Goal: Task Accomplishment & Management: Manage account settings

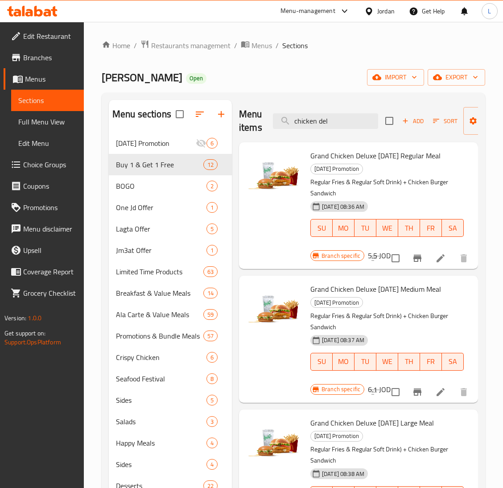
scroll to position [67, 0]
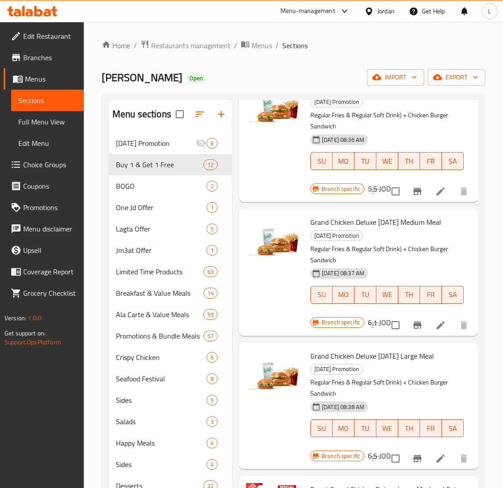
click at [21, 7] on icon at bounding box center [32, 11] width 50 height 11
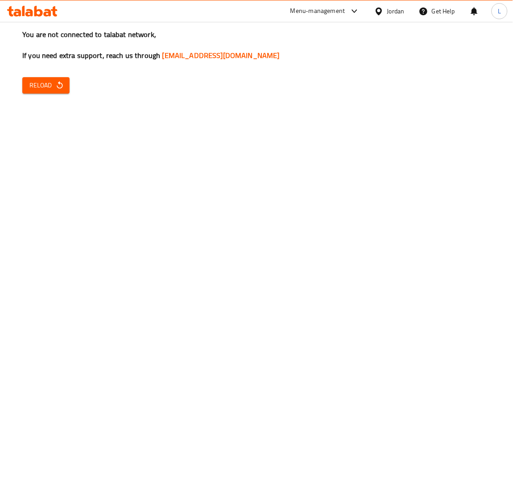
click at [36, 88] on span "Reload" at bounding box center [45, 85] width 33 height 11
click at [41, 87] on span "Reload" at bounding box center [45, 85] width 33 height 11
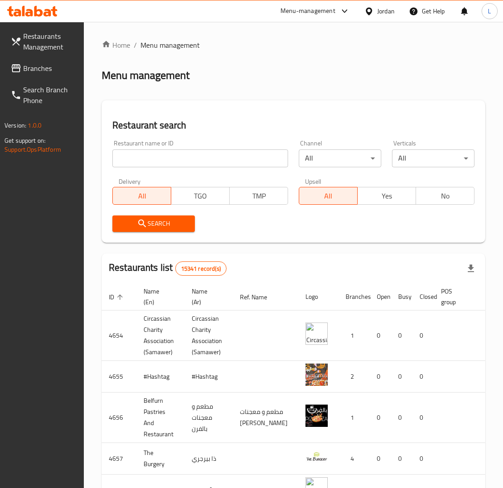
drag, startPoint x: 191, startPoint y: 145, endPoint x: 167, endPoint y: 138, distance: 24.4
click at [191, 145] on div "Restaurant name or ID Restaurant name or ID" at bounding box center [200, 153] width 176 height 27
click at [60, 72] on span "Branches" at bounding box center [50, 68] width 54 height 11
click at [26, 37] on span "Restaurants Management" at bounding box center [46, 41] width 62 height 21
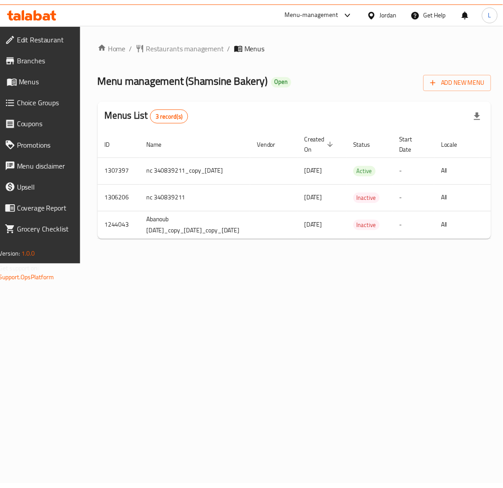
scroll to position [0, 141]
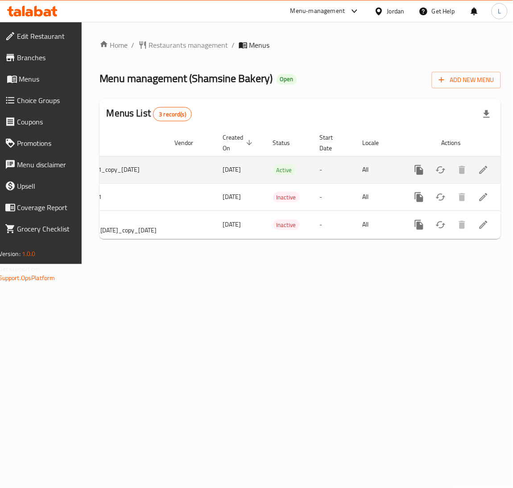
click at [485, 170] on link "enhanced table" at bounding box center [483, 169] width 21 height 21
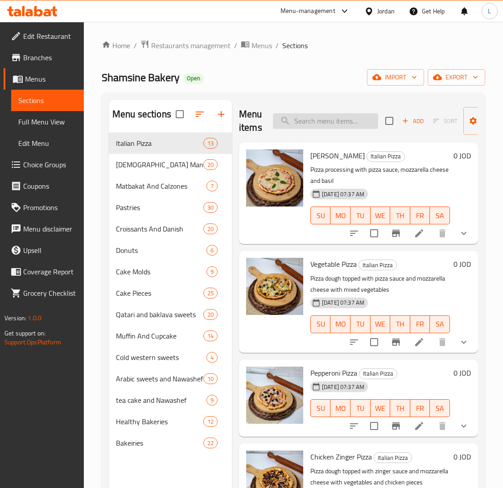
click at [342, 119] on input "search" at bounding box center [325, 121] width 105 height 16
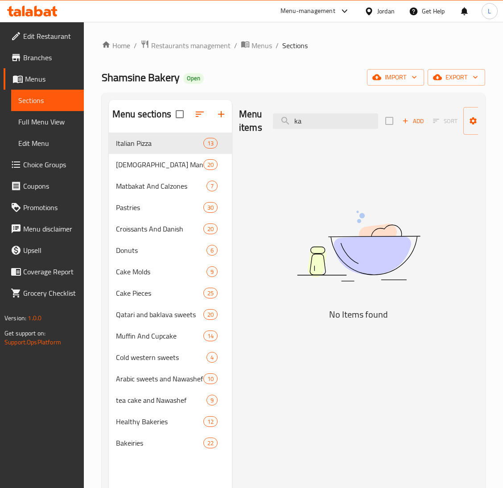
type input "k"
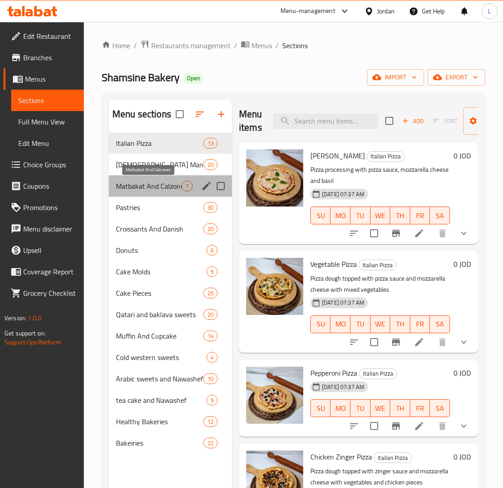
click at [149, 190] on span "Matbakat And Calzones" at bounding box center [149, 186] width 66 height 11
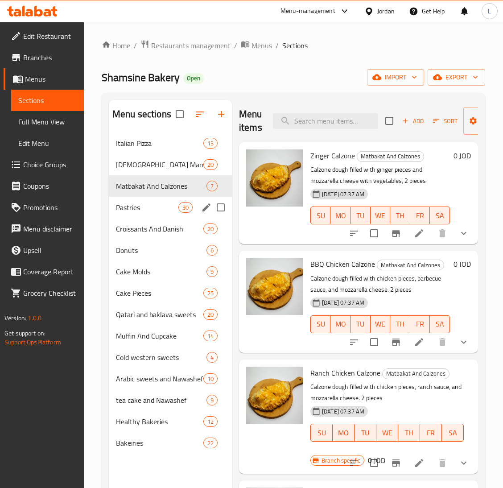
click at [148, 215] on div "Pastries 30" at bounding box center [170, 207] width 123 height 21
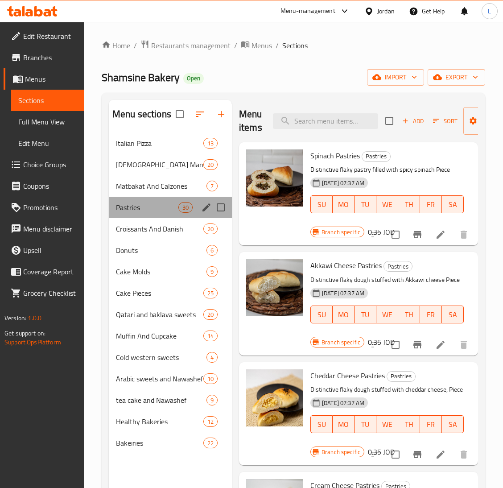
click at [148, 199] on div "Pastries 30" at bounding box center [170, 207] width 123 height 21
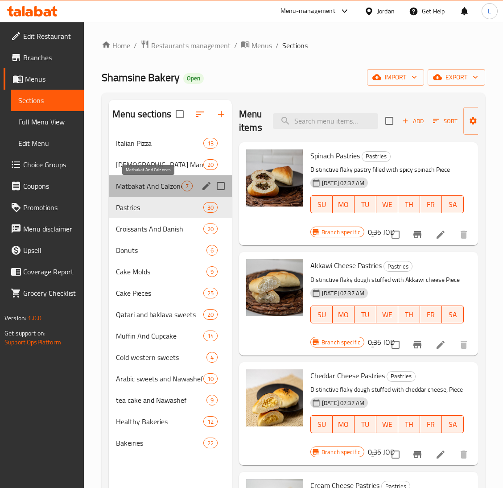
click at [150, 185] on span "Matbakat And Calzones" at bounding box center [149, 186] width 66 height 11
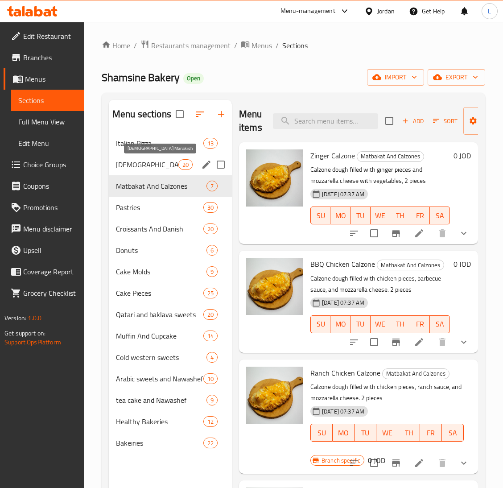
click at [152, 169] on span "Lebanese Manakish" at bounding box center [147, 164] width 62 height 11
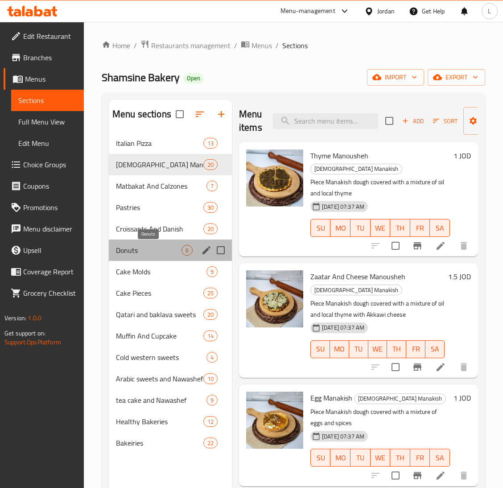
click at [154, 246] on span "Donuts" at bounding box center [149, 250] width 66 height 11
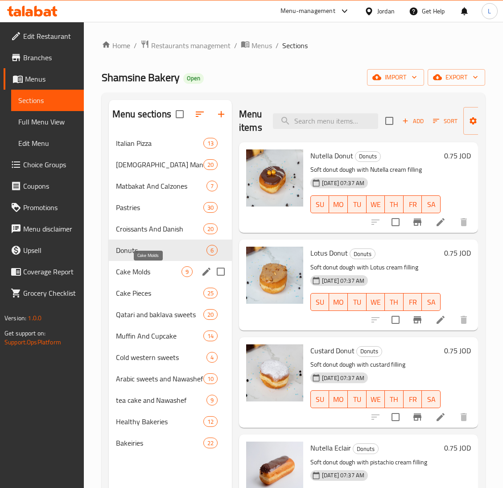
click at [158, 274] on span "Cake Molds" at bounding box center [149, 271] width 66 height 11
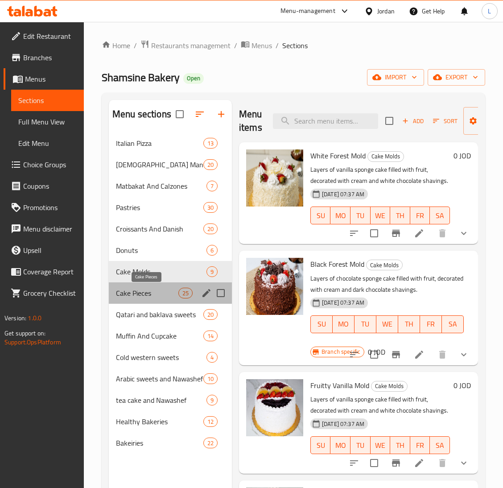
drag, startPoint x: 155, startPoint y: 290, endPoint x: 180, endPoint y: 322, distance: 41.0
click at [155, 291] on span "Cake Pieces" at bounding box center [147, 293] width 62 height 11
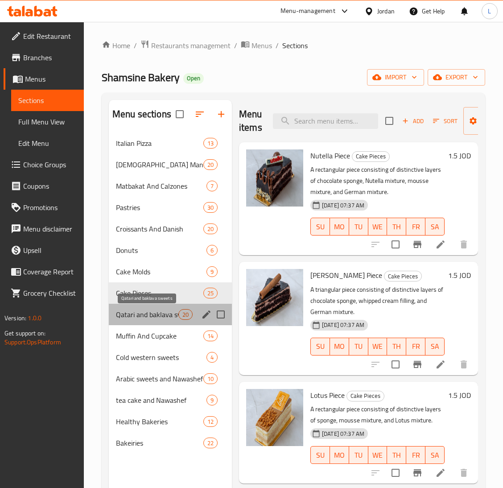
click at [164, 317] on span "Qatari and baklava sweets" at bounding box center [147, 314] width 62 height 11
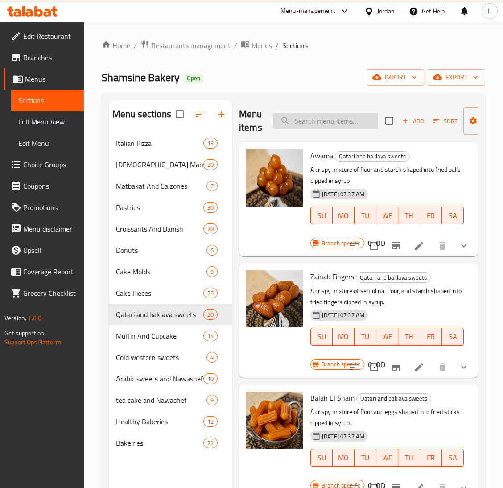
click at [348, 121] on input "search" at bounding box center [325, 121] width 105 height 16
type input "s"
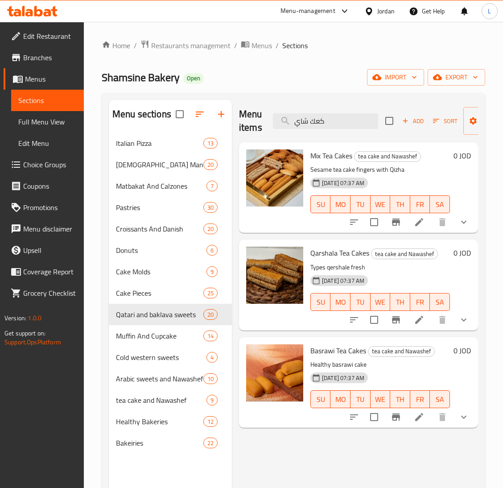
type input "كعك شاي"
click at [464, 324] on icon "show more" at bounding box center [464, 320] width 11 height 11
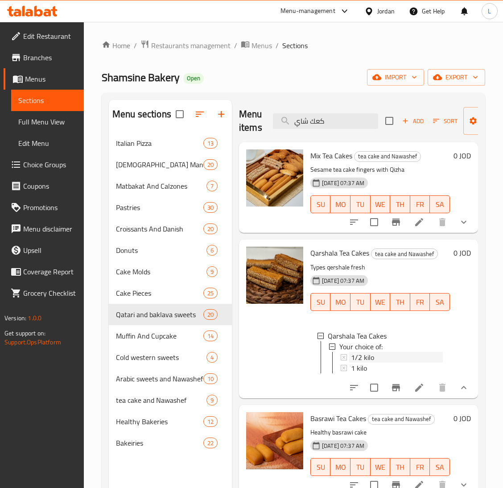
click at [395, 357] on div "1/2 kilo" at bounding box center [397, 357] width 92 height 11
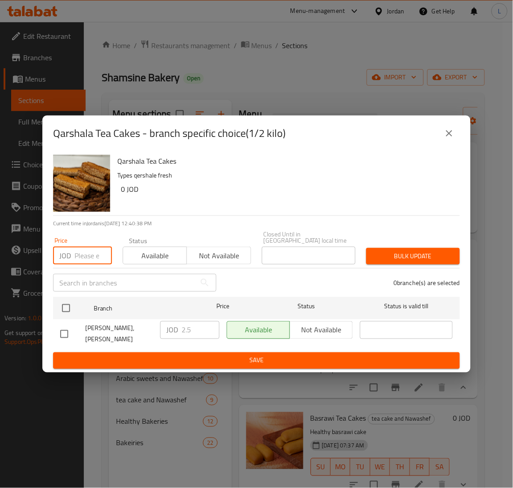
click at [87, 249] on input "number" at bounding box center [93, 256] width 37 height 18
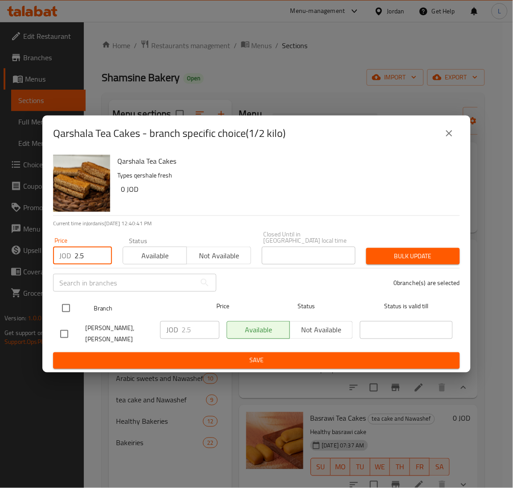
type input "2.5"
click at [67, 312] on input "checkbox" at bounding box center [66, 308] width 19 height 19
checkbox input "true"
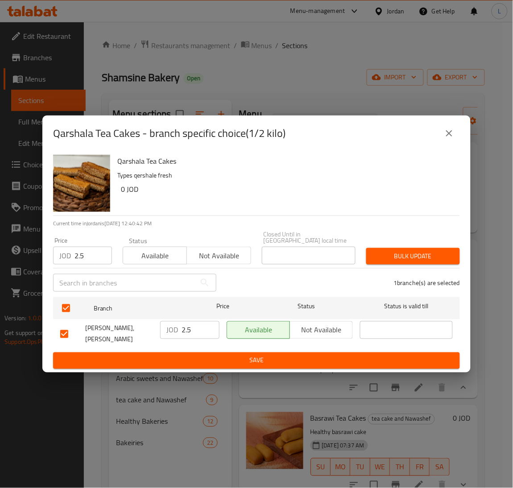
click at [419, 251] on span "Bulk update" at bounding box center [413, 256] width 79 height 11
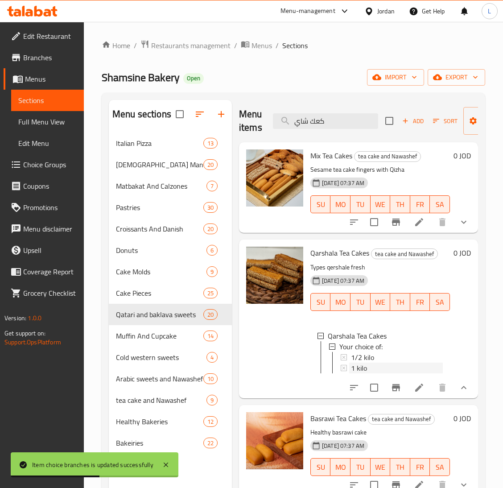
click at [374, 366] on div "1 kilo" at bounding box center [397, 368] width 92 height 11
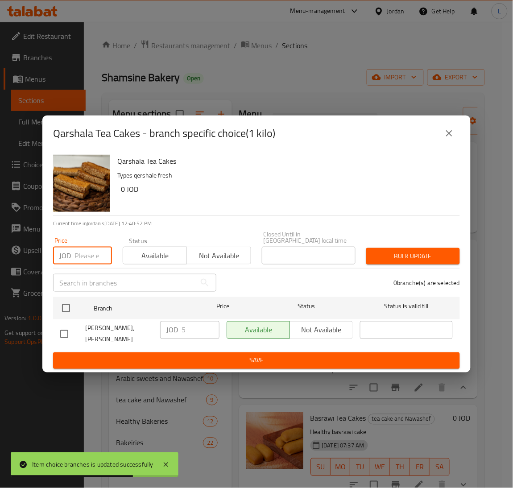
click at [83, 253] on input "number" at bounding box center [93, 256] width 37 height 18
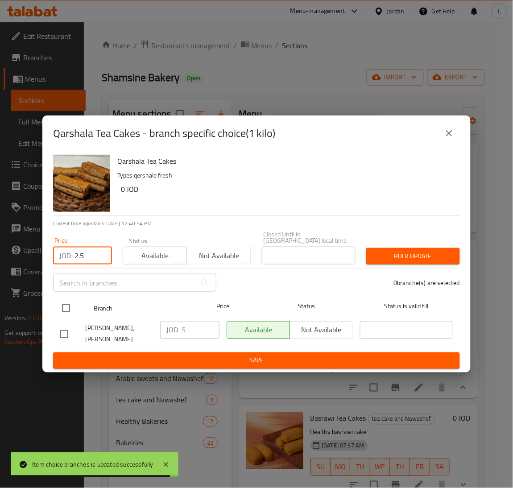
type input "2.5"
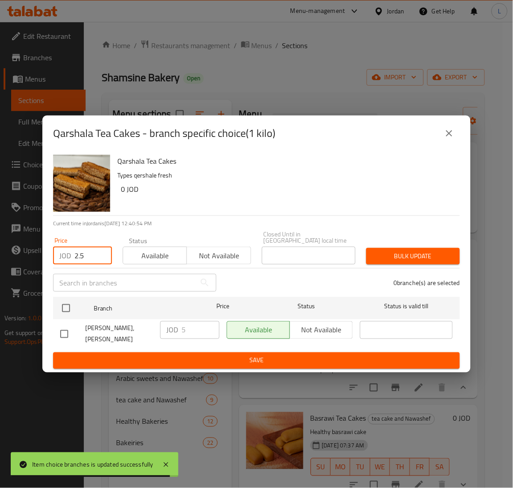
drag, startPoint x: 66, startPoint y: 303, endPoint x: 245, endPoint y: 260, distance: 183.7
click at [66, 303] on input "checkbox" at bounding box center [66, 308] width 19 height 19
checkbox input "true"
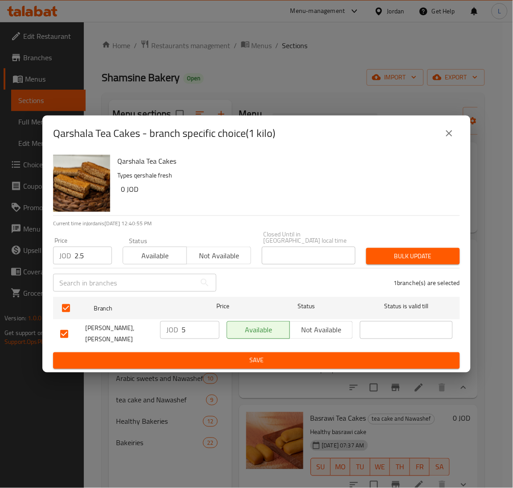
click at [399, 252] on span "Bulk update" at bounding box center [413, 256] width 79 height 11
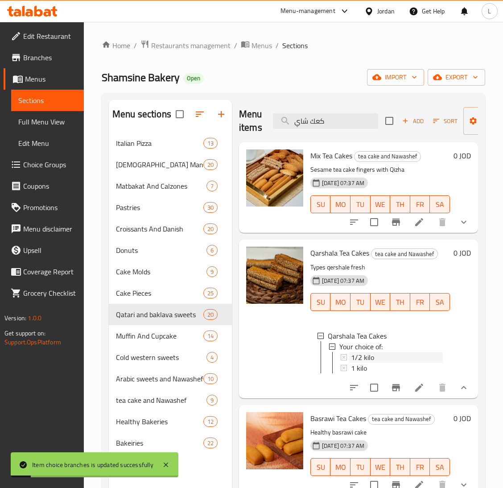
click at [366, 356] on span "1/2 kilo" at bounding box center [362, 357] width 23 height 11
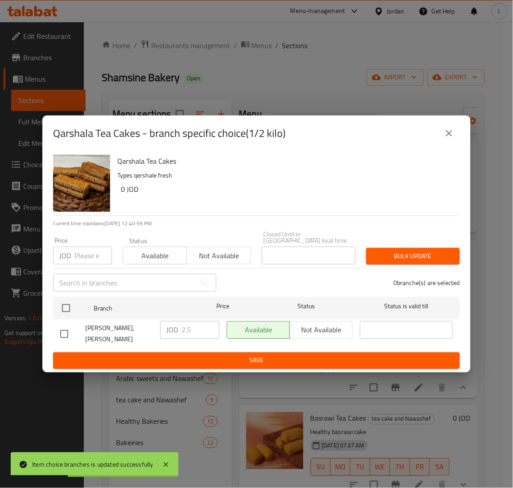
click at [88, 252] on input "number" at bounding box center [93, 256] width 37 height 18
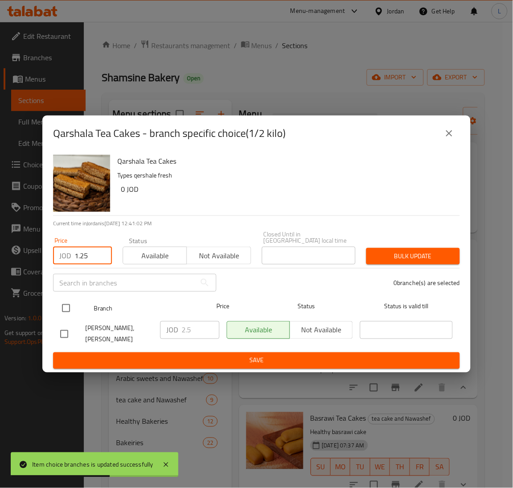
type input "1.25"
click at [63, 304] on input "checkbox" at bounding box center [66, 308] width 19 height 19
checkbox input "true"
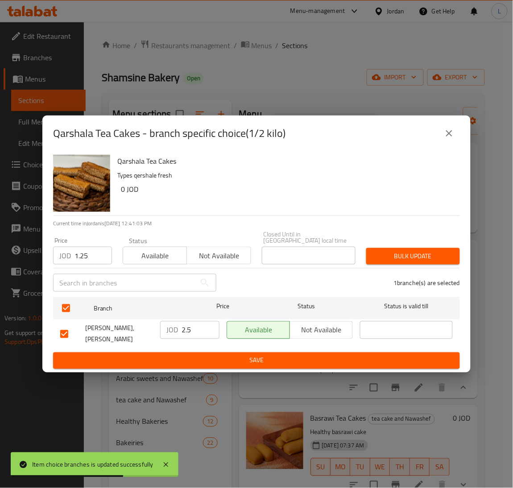
click at [396, 251] on span "Bulk update" at bounding box center [413, 256] width 79 height 11
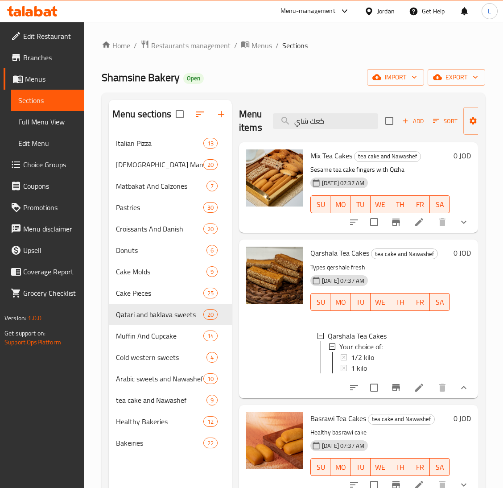
click at [22, 12] on icon at bounding box center [23, 11] width 3 height 10
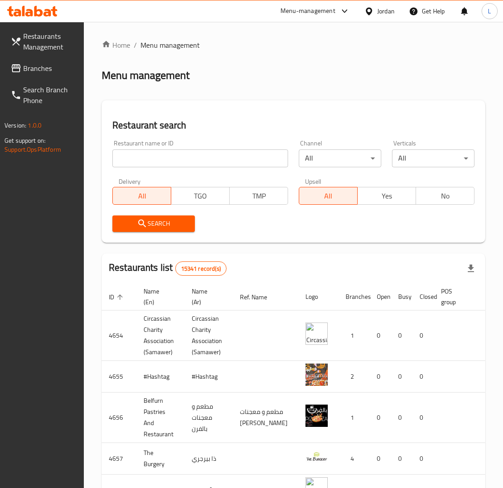
click at [25, 68] on span "Branches" at bounding box center [50, 68] width 54 height 11
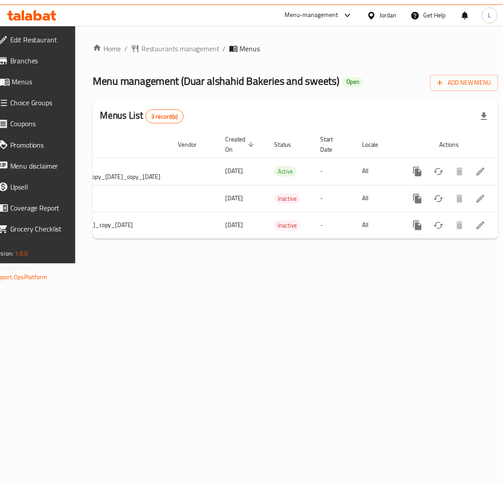
scroll to position [0, 140]
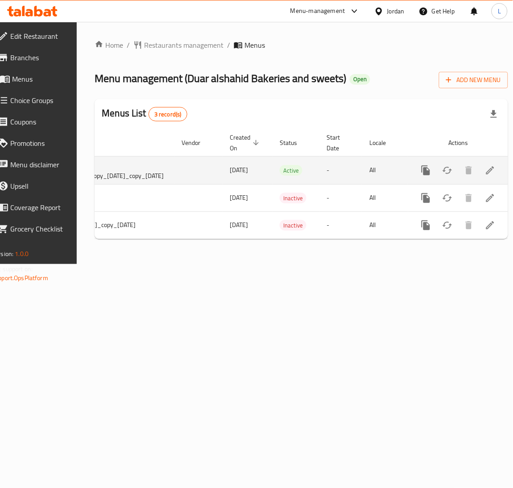
click at [485, 173] on icon "enhanced table" at bounding box center [490, 170] width 11 height 11
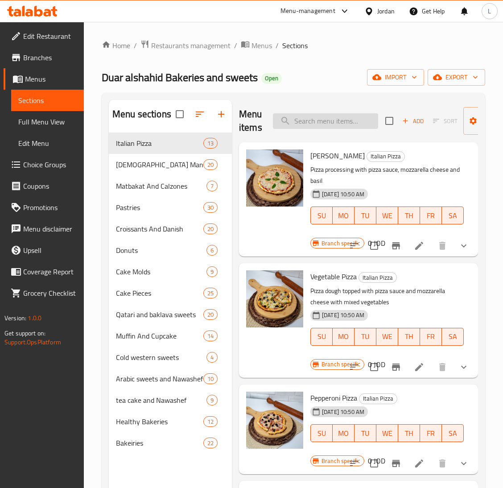
click at [322, 123] on input "search" at bounding box center [325, 121] width 105 height 16
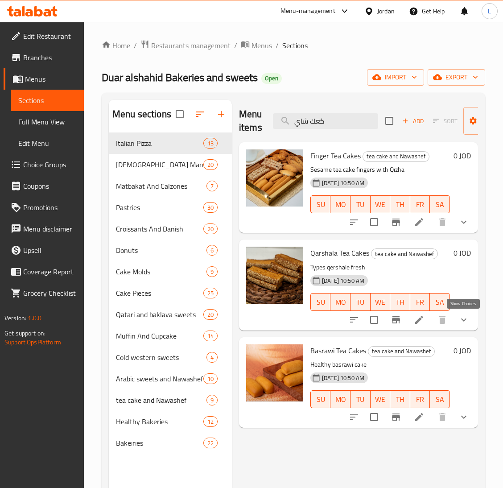
type input "كعك شاي"
click at [465, 317] on icon "show more" at bounding box center [464, 320] width 11 height 11
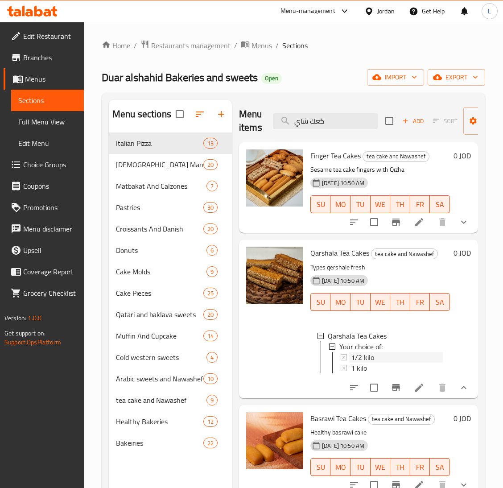
click at [382, 354] on div "1/2 kilo" at bounding box center [397, 357] width 92 height 11
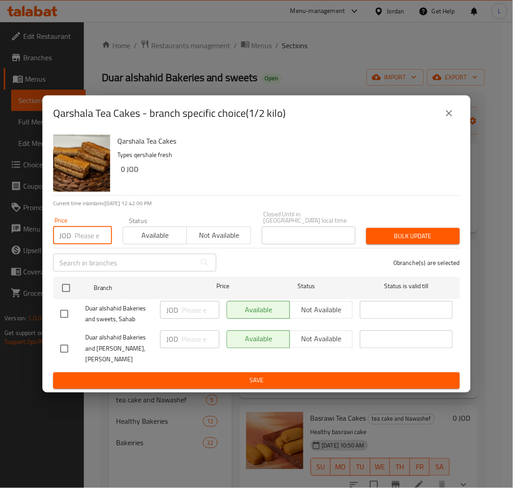
click at [88, 234] on input "number" at bounding box center [93, 236] width 37 height 18
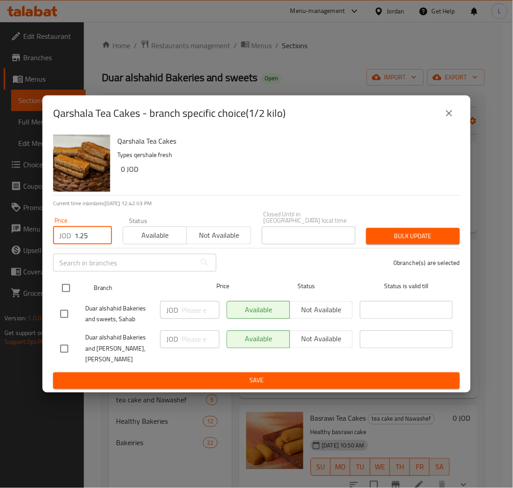
type input "1.25"
click at [61, 291] on input "checkbox" at bounding box center [66, 288] width 19 height 19
checkbox input "true"
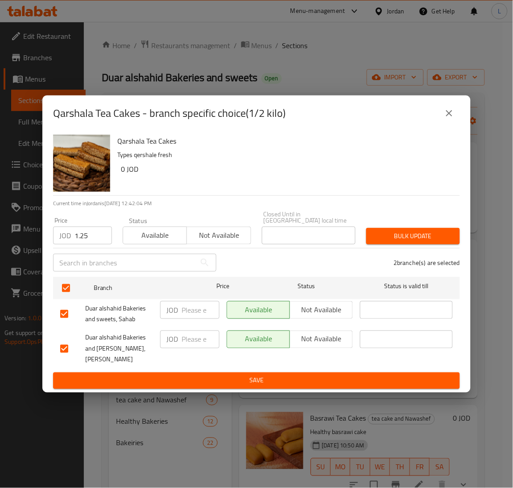
click at [425, 224] on div "Bulk update" at bounding box center [413, 236] width 104 height 27
click at [422, 234] on span "Bulk update" at bounding box center [413, 236] width 79 height 11
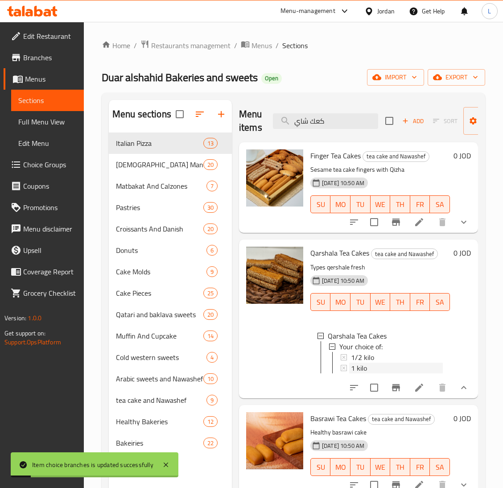
click at [402, 373] on div "1 kilo" at bounding box center [397, 368] width 92 height 11
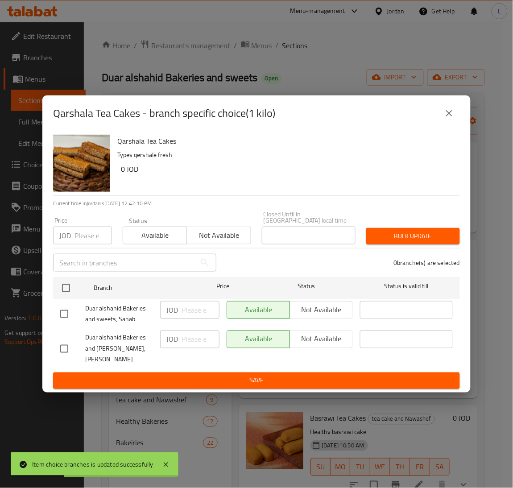
click at [86, 236] on input "number" at bounding box center [93, 236] width 37 height 18
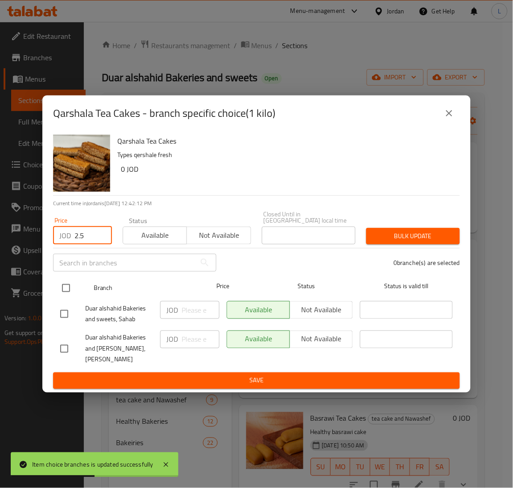
type input "2.5"
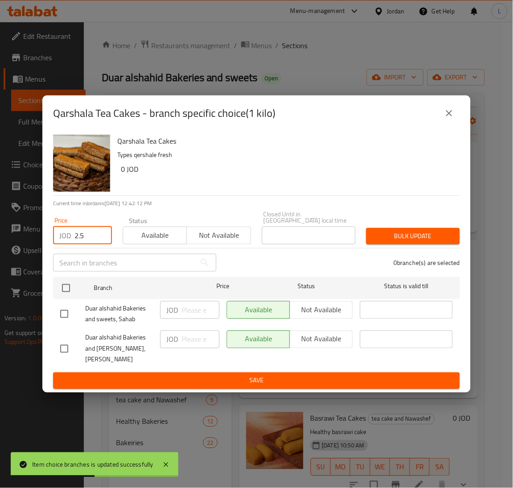
click at [65, 298] on input "checkbox" at bounding box center [66, 288] width 19 height 19
checkbox input "true"
click at [413, 239] on span "Bulk update" at bounding box center [413, 236] width 79 height 11
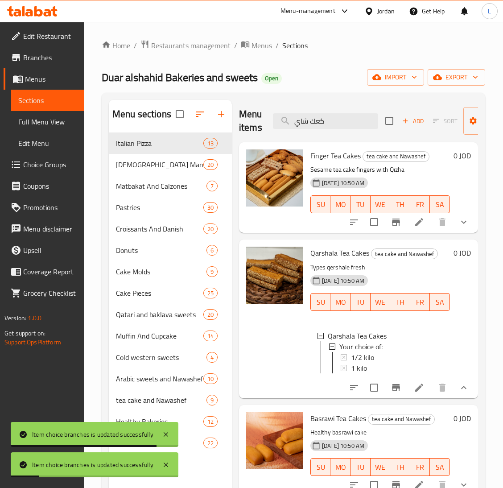
click at [389, 364] on div "1 kilo" at bounding box center [397, 368] width 92 height 11
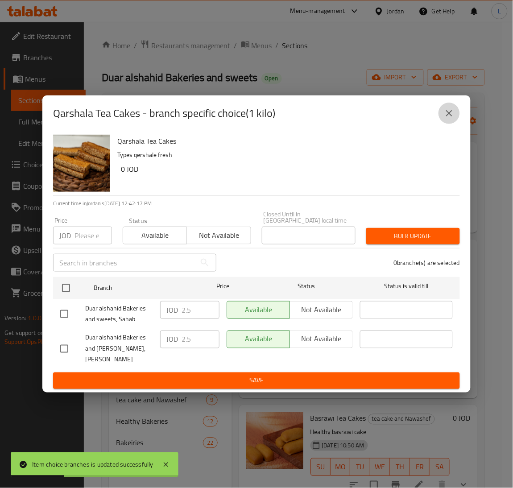
click at [451, 116] on icon "close" at bounding box center [449, 113] width 6 height 6
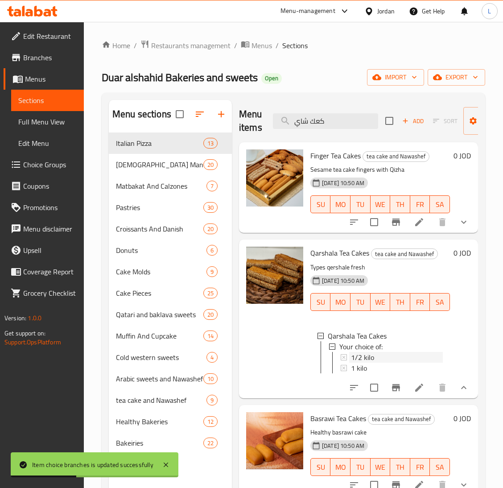
click at [357, 357] on span "1/2 kilo" at bounding box center [362, 357] width 23 height 11
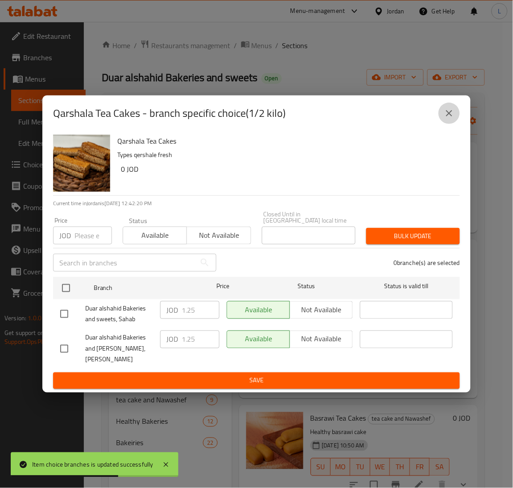
click at [447, 116] on icon "close" at bounding box center [449, 113] width 6 height 6
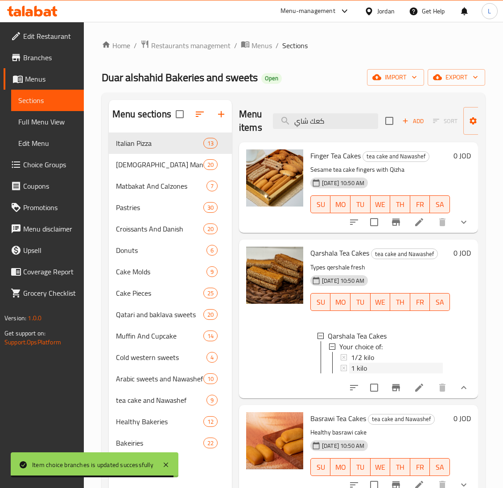
click at [378, 372] on div "1 kilo" at bounding box center [397, 368] width 92 height 11
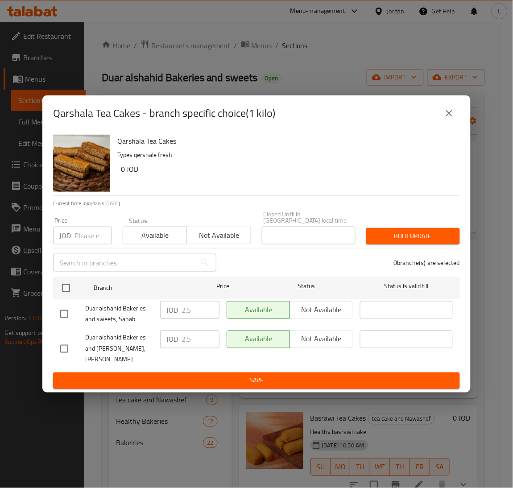
drag, startPoint x: 454, startPoint y: 116, endPoint x: 452, endPoint y: 121, distance: 4.8
click at [454, 116] on icon "close" at bounding box center [449, 113] width 11 height 11
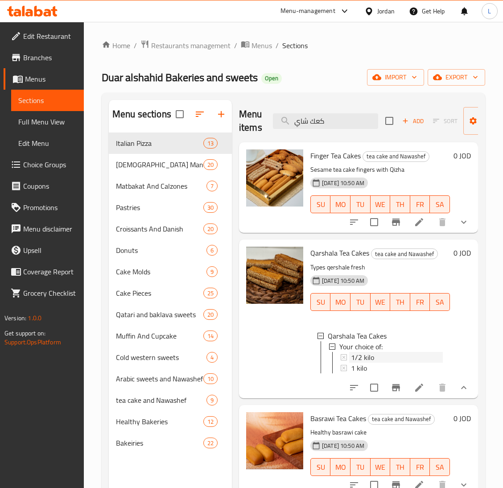
click at [379, 354] on div "1/2 kilo" at bounding box center [397, 357] width 92 height 11
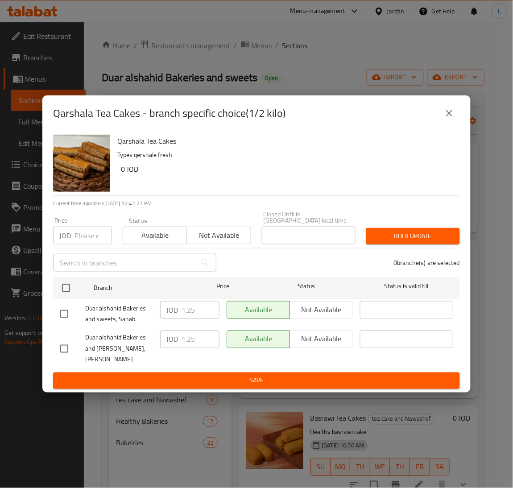
click at [452, 119] on icon "close" at bounding box center [449, 113] width 11 height 11
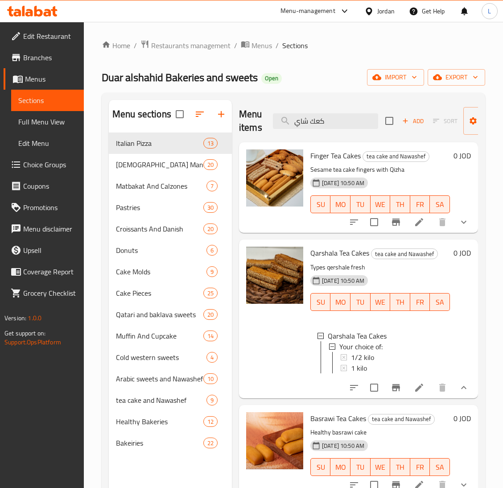
click at [41, 12] on icon at bounding box center [38, 11] width 8 height 11
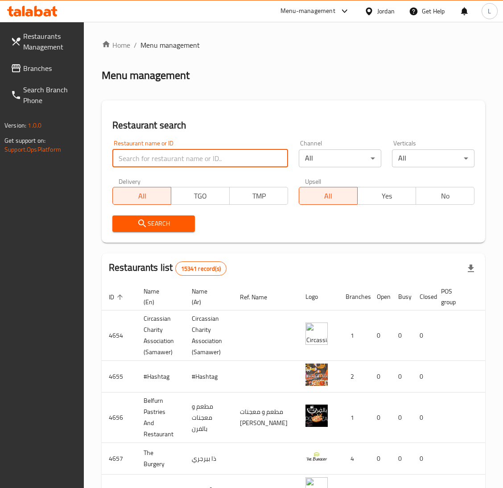
click at [176, 160] on input "search" at bounding box center [200, 159] width 176 height 18
paste input "775615"
type input "775615"
click button "Search" at bounding box center [153, 224] width 83 height 17
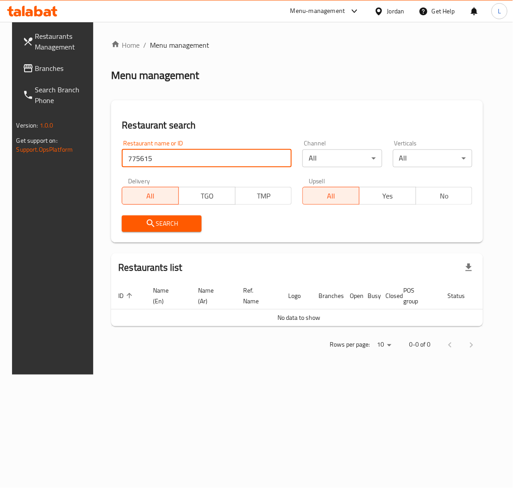
click at [51, 65] on span "Branches" at bounding box center [62, 68] width 55 height 11
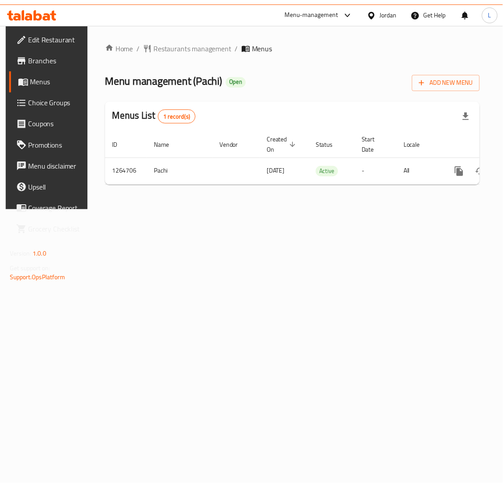
scroll to position [0, 50]
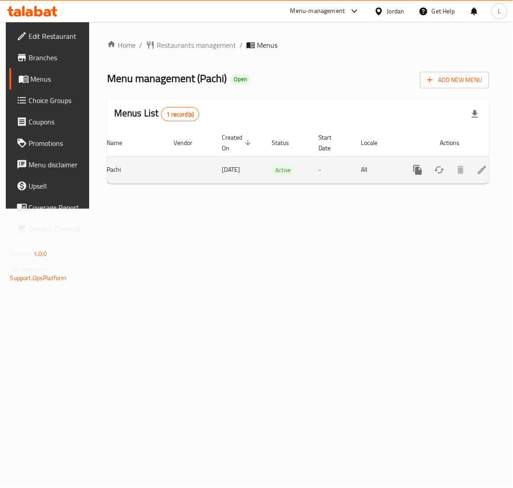
click at [482, 170] on icon "enhanced table" at bounding box center [482, 170] width 11 height 11
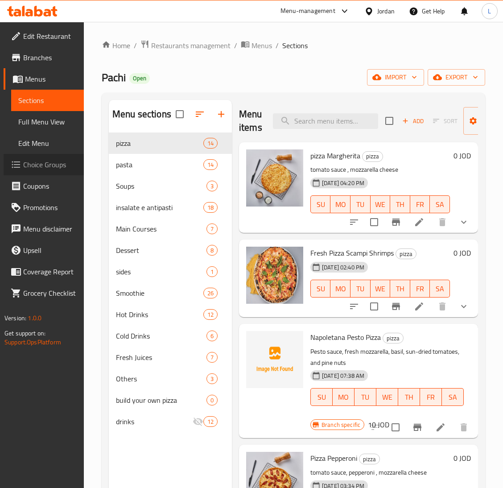
click at [46, 165] on span "Choice Groups" at bounding box center [50, 164] width 54 height 11
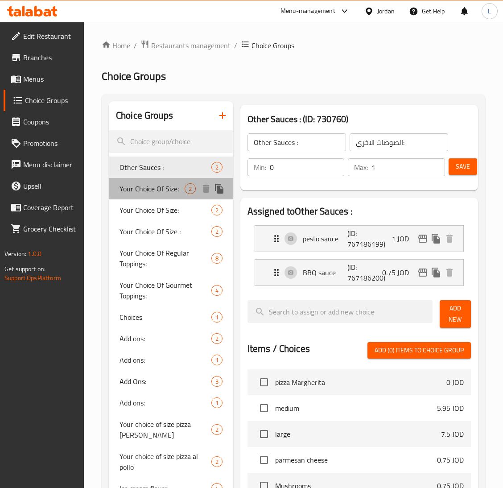
click at [150, 193] on span "Your Choice Of Size:" at bounding box center [152, 188] width 65 height 11
type input "Your Choice Of Size:"
type input "إختيارك من الحجم:"
type input "1"
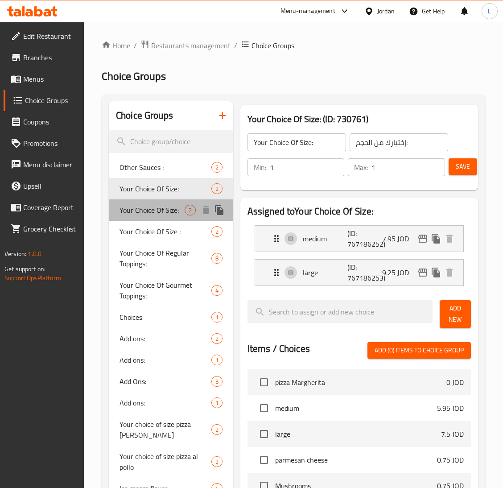
click at [152, 216] on span "Your Choice Of Size:" at bounding box center [152, 210] width 65 height 11
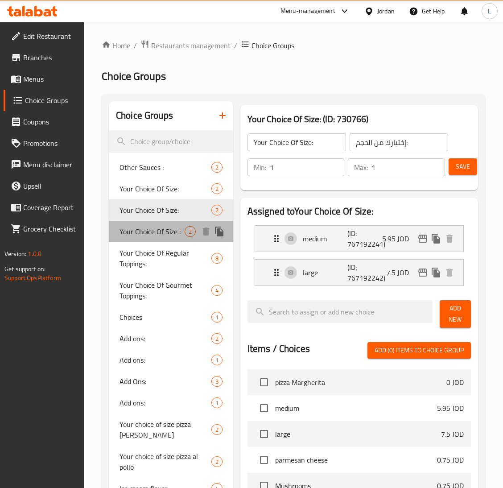
click at [148, 233] on span "Your Choice Of Size :" at bounding box center [152, 231] width 65 height 11
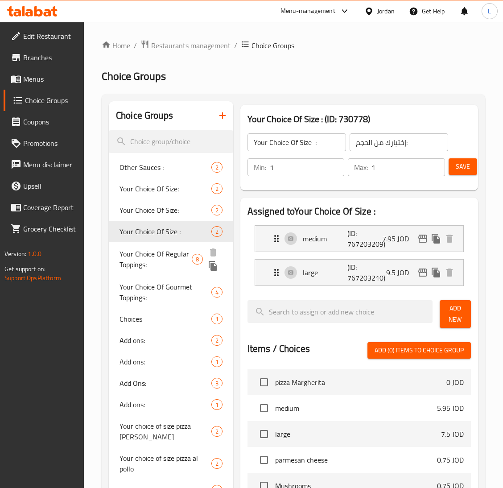
click at [141, 258] on span "Your Choice Of Regular Toppings:" at bounding box center [156, 259] width 72 height 21
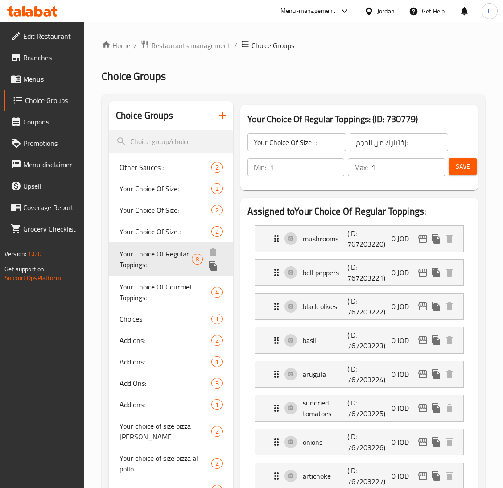
type input "Your Choice Of Regular Toppings:"
type input "إختيارك من التوبيجز العادية:"
click at [141, 288] on span "Your Choice Of Gourmet Toppings:" at bounding box center [156, 291] width 73 height 21
type input "Your Choice Of Gourmet Toppings:"
type input "إختيارك من التوبيج الجورميه:"
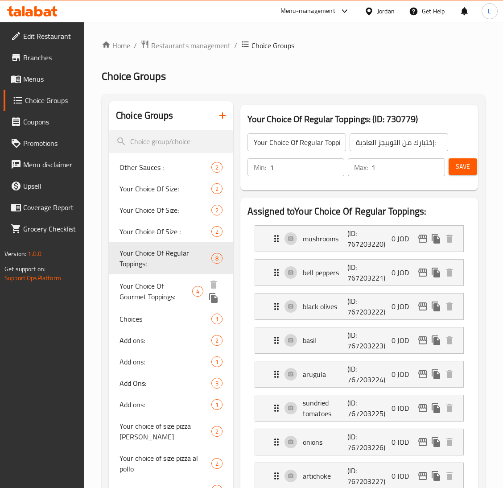
type input "0"
type input "4"
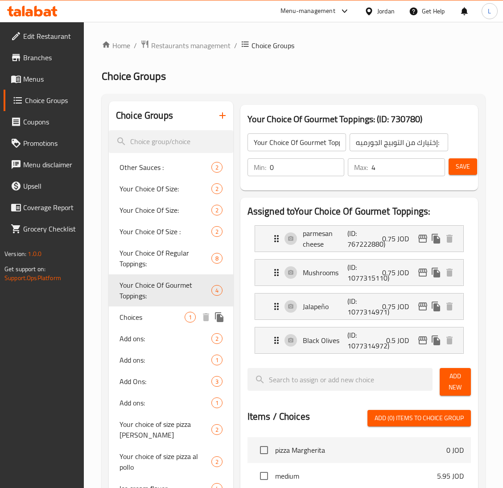
click at [150, 316] on span "Choices" at bounding box center [152, 317] width 65 height 11
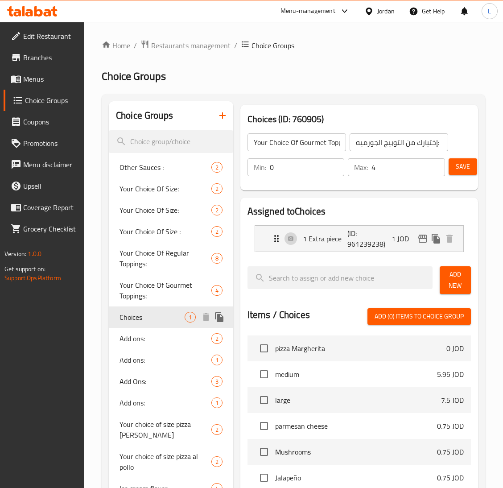
type input "Choices"
type input "اضافات"
type input "0"
click at [149, 335] on span "Add ons:" at bounding box center [152, 338] width 65 height 11
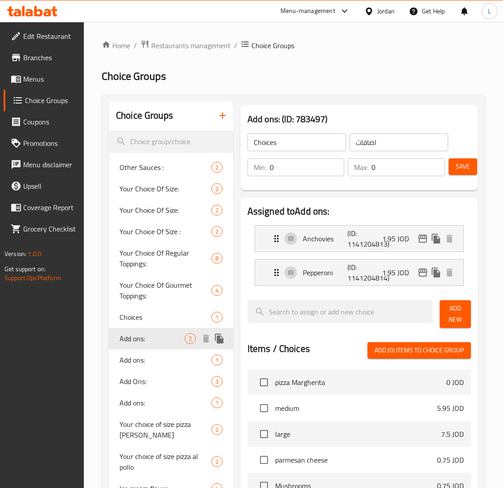
type input "Add ons:"
type input "2"
click at [149, 319] on span "Choices" at bounding box center [152, 317] width 65 height 11
type input "Choices"
type input "0"
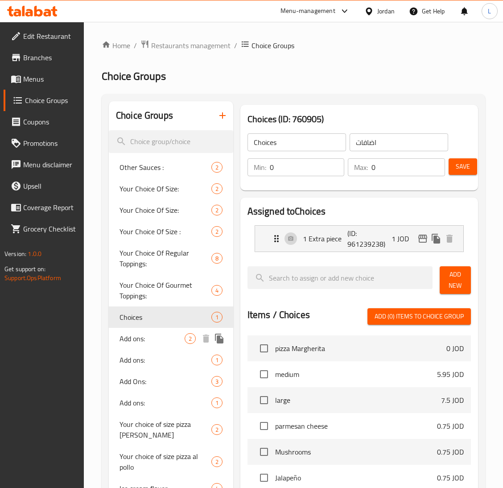
click at [147, 333] on span "Add ons:" at bounding box center [152, 338] width 65 height 11
type input "Add ons:"
type input "2"
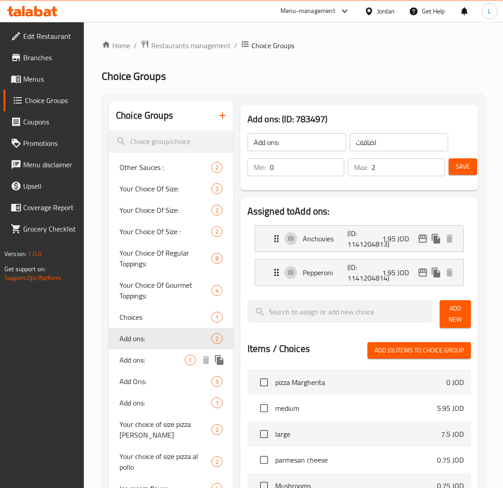
click at [147, 364] on span "Add ons:" at bounding box center [152, 360] width 65 height 11
type input "اضافات اختياريه"
type input "1"
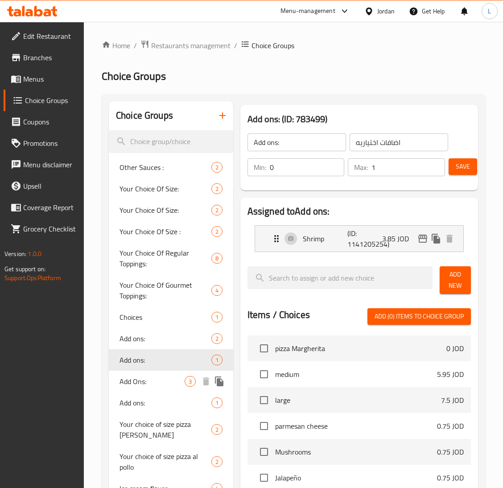
click at [145, 378] on span "Add Ons:" at bounding box center [152, 381] width 65 height 11
type input "Add Ons:"
type input "3"
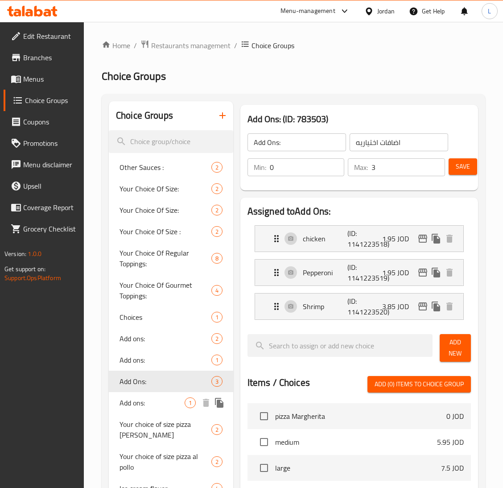
click at [146, 397] on div "Add ons: 1" at bounding box center [171, 402] width 125 height 21
type input "Add ons:"
type input "1"
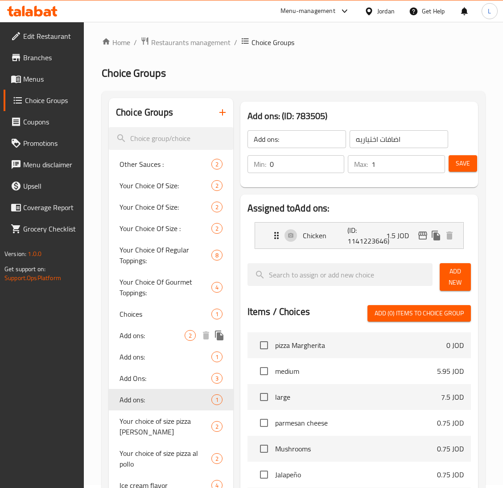
scroll to position [200, 0]
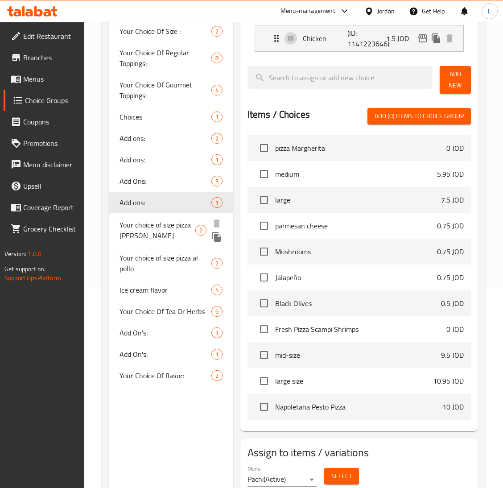
click at [156, 231] on span "Your choice of size pizza Margherita" at bounding box center [158, 230] width 76 height 21
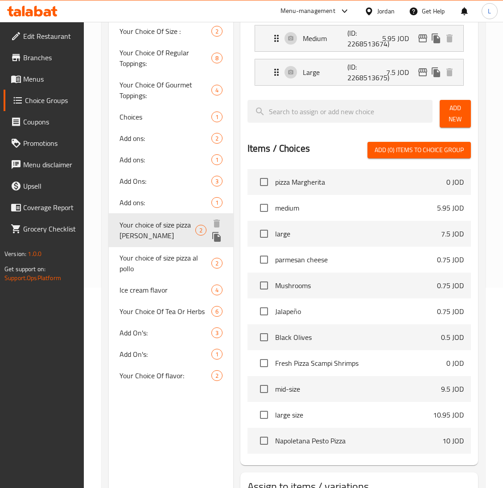
type input "Your choice of size pizza Margherita"
type input "اختيارك من الحجم"
type input "1"
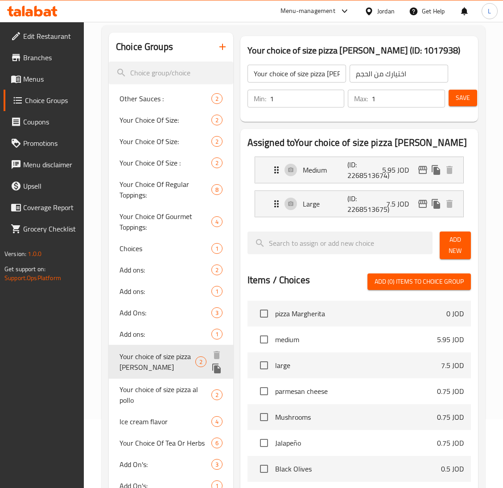
scroll to position [134, 0]
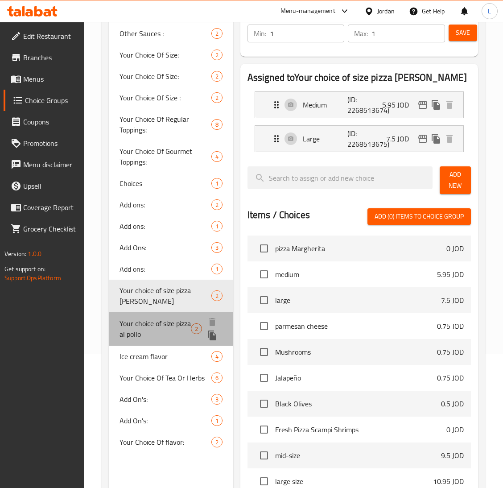
click at [133, 339] on span "Your choice of size pizza al pollo" at bounding box center [155, 328] width 71 height 21
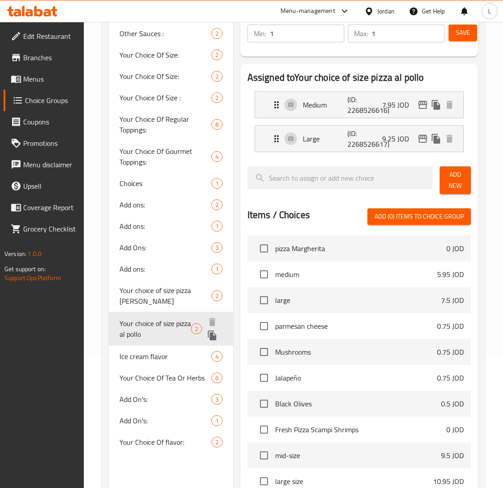
click at [127, 343] on div "Your choice of size pizza al pollo 2" at bounding box center [171, 329] width 125 height 34
click at [131, 407] on div "Add On's: 3" at bounding box center [171, 397] width 125 height 21
type input "Add On's:"
type input "الإضافات:"
type input "0"
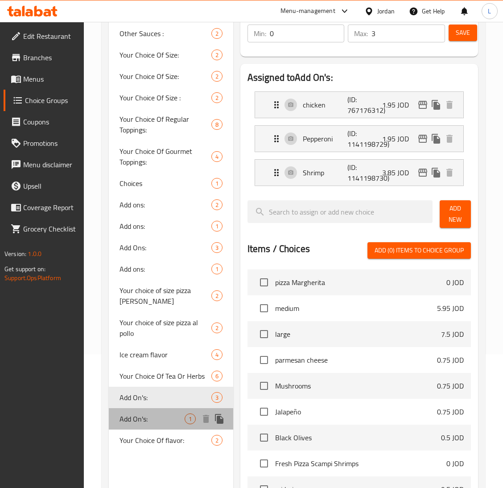
click at [141, 418] on span "Add On's:" at bounding box center [152, 419] width 65 height 11
type input "1"
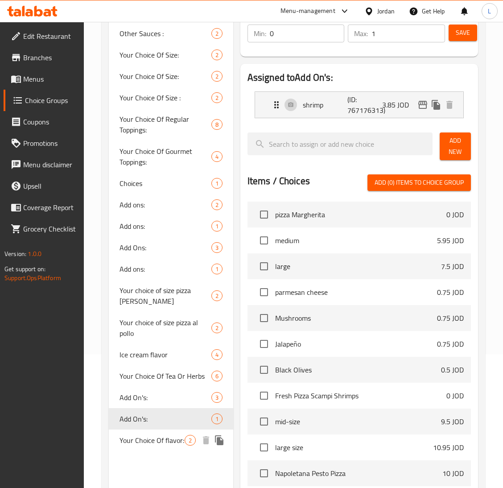
click at [169, 432] on div "Your Choice Of flavor: 2" at bounding box center [171, 440] width 125 height 21
type input "Your Choice Of flavor:"
type input "إختيارك من النكهة:"
type input "1"
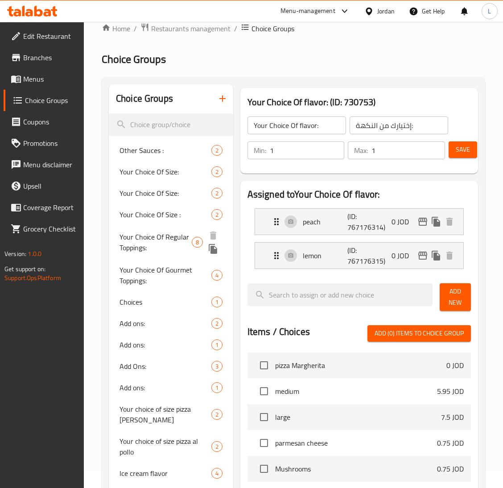
scroll to position [0, 0]
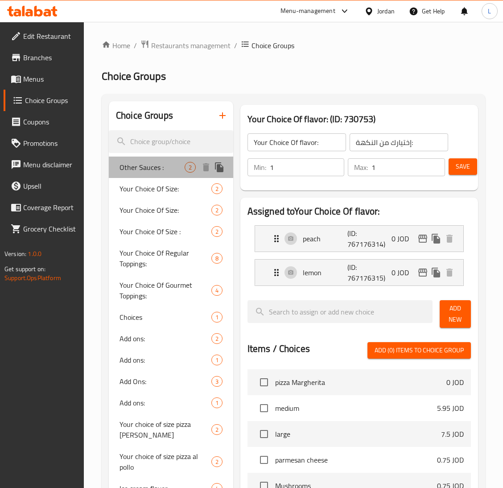
click at [140, 173] on span "Other Sauces :" at bounding box center [152, 167] width 65 height 11
type input "Other Sauces :"
type input "الصوصات الاخري:"
type input "0"
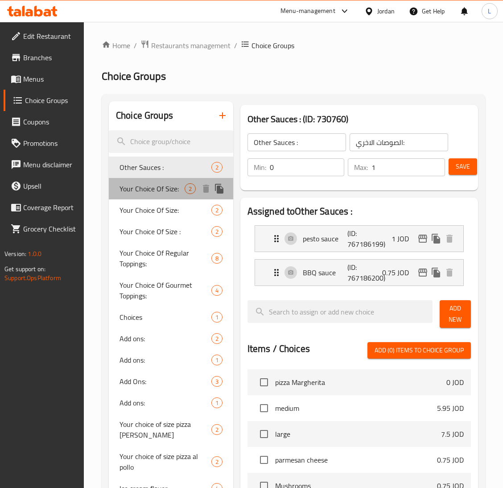
click at [145, 188] on span "Your Choice Of Size:" at bounding box center [152, 188] width 65 height 11
type input "Your Choice Of Size:"
type input "إختيارك من الحجم:"
type input "1"
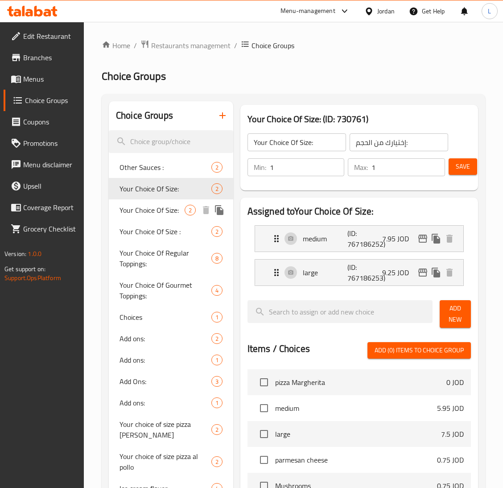
click at [140, 212] on span "Your Choice Of Size:" at bounding box center [152, 210] width 65 height 11
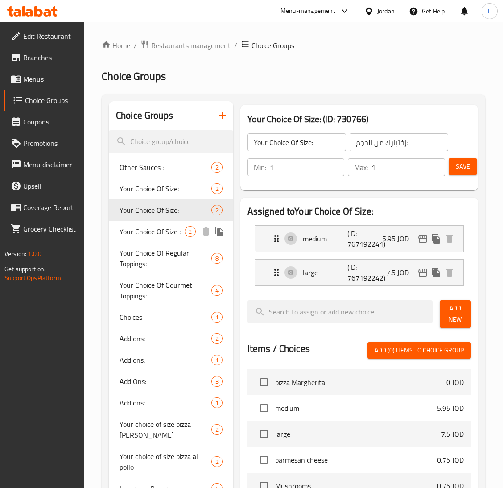
click at [144, 238] on div "Your Choice Of Size : 2" at bounding box center [171, 231] width 125 height 21
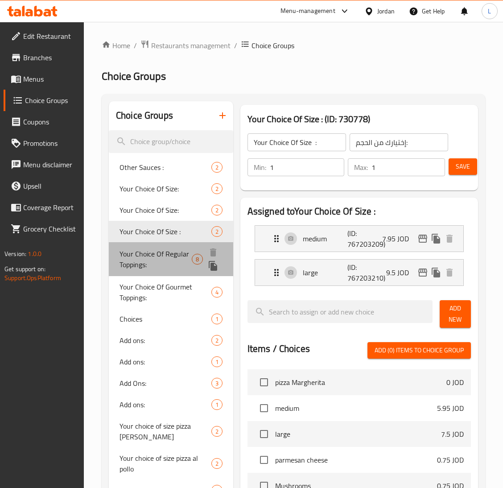
click at [144, 260] on span "Your Choice Of Regular Toppings:" at bounding box center [156, 259] width 72 height 21
type input "Your Choice Of Regular Toppings:"
type input "إختيارك من التوبيجز العادية:"
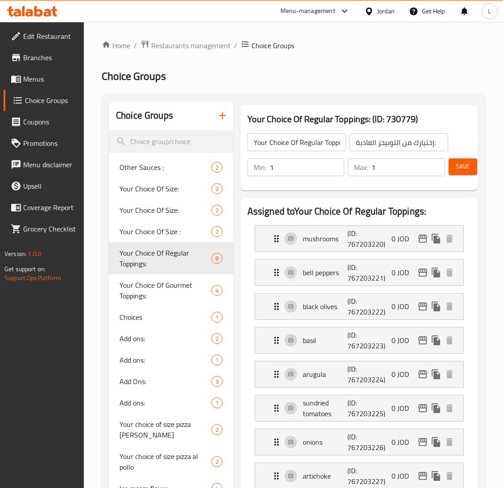
scroll to position [67, 0]
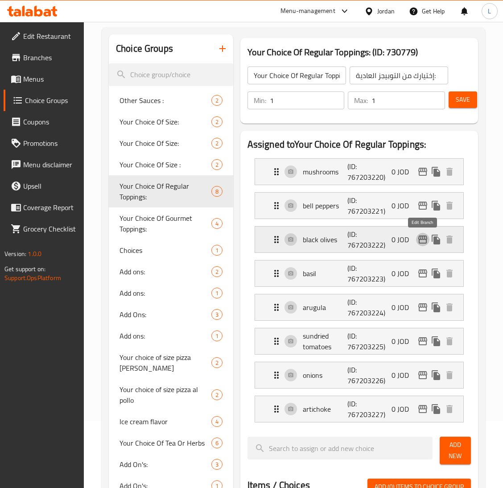
click at [419, 239] on icon "edit" at bounding box center [423, 240] width 9 height 8
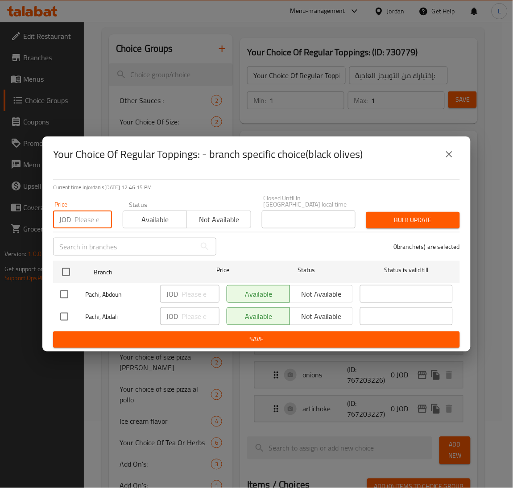
click at [92, 220] on input "number" at bounding box center [93, 220] width 37 height 18
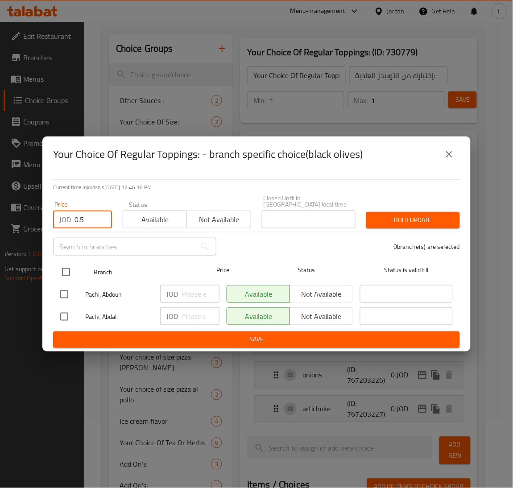
type input "0.5"
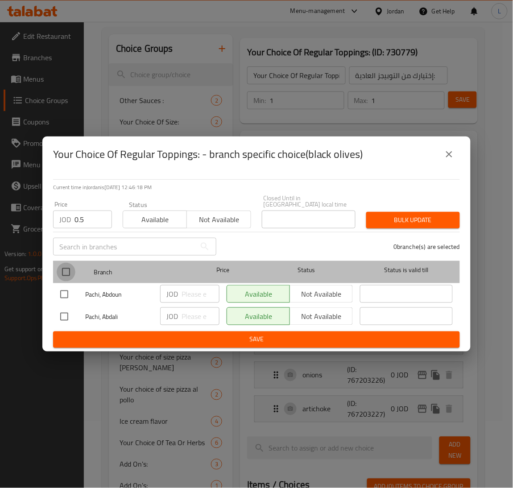
click at [66, 268] on input "checkbox" at bounding box center [66, 272] width 19 height 19
checkbox input "true"
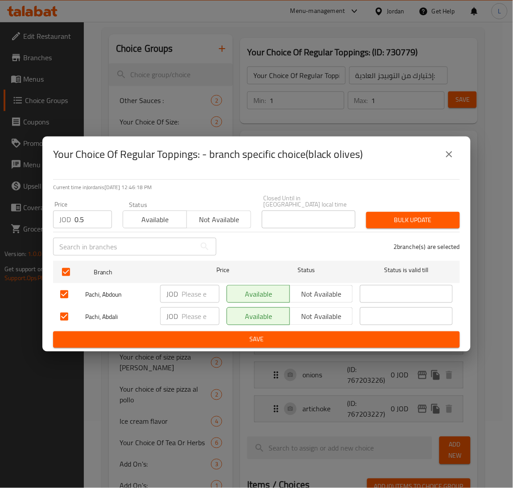
click at [403, 219] on span "Bulk update" at bounding box center [413, 220] width 79 height 11
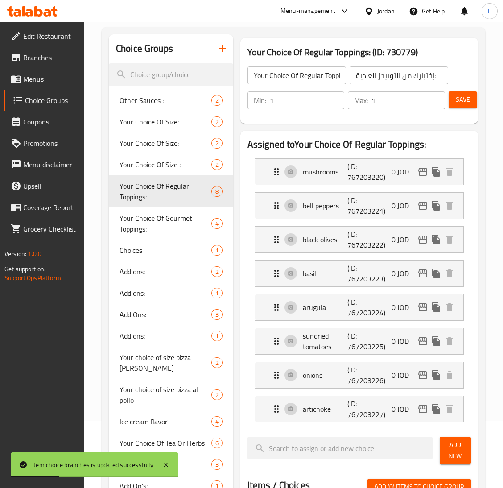
click at [365, 254] on li "black olives (ID: 767203222) 0 JOD Name (En) black olives Name (En) Name (Ar) ز…" at bounding box center [360, 240] width 224 height 34
click at [377, 246] on p "(ID: 767203222)" at bounding box center [363, 239] width 30 height 21
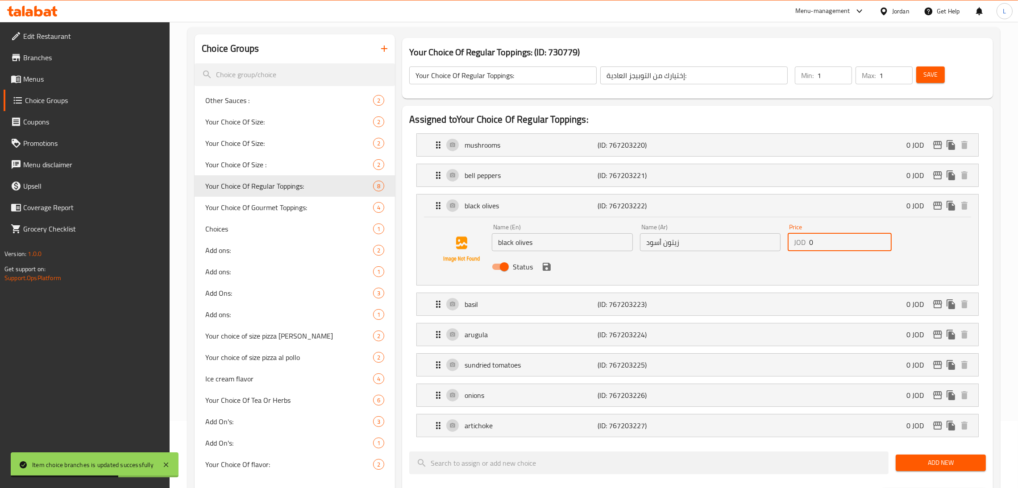
click at [513, 250] on input "0" at bounding box center [850, 242] width 83 height 18
click at [513, 272] on icon "save" at bounding box center [546, 267] width 11 height 11
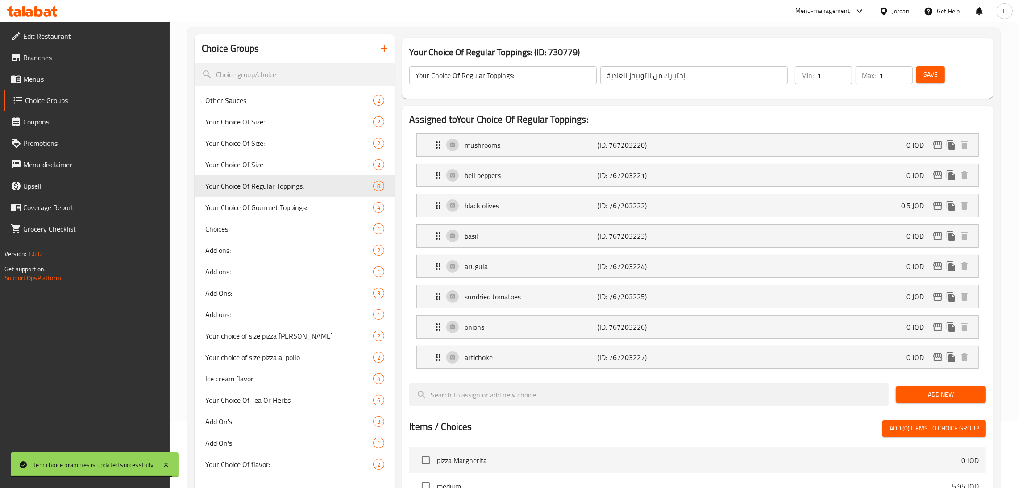
type input "0.5"
click at [513, 68] on button "Save" at bounding box center [930, 74] width 29 height 17
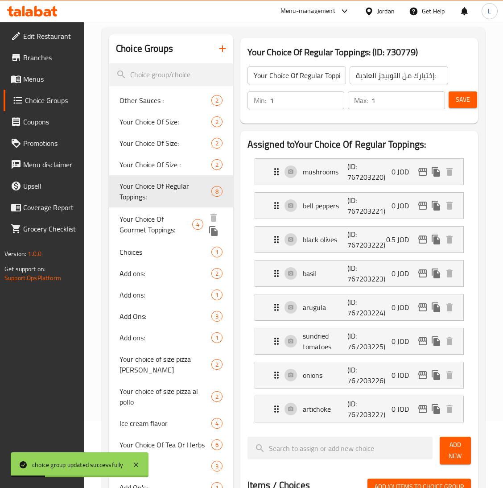
click at [155, 218] on span "Your Choice Of Gourmet Toppings:" at bounding box center [156, 224] width 73 height 21
type input "Your Choice Of Gourmet Toppings:"
type input "إختيارك من التوبيج الجورميه:"
type input "0"
type input "4"
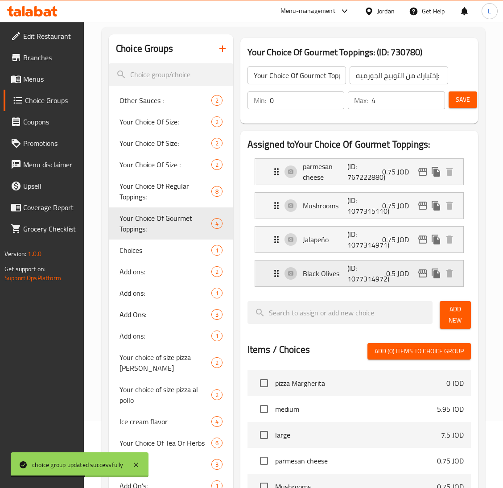
click at [424, 272] on icon "edit" at bounding box center [423, 273] width 11 height 11
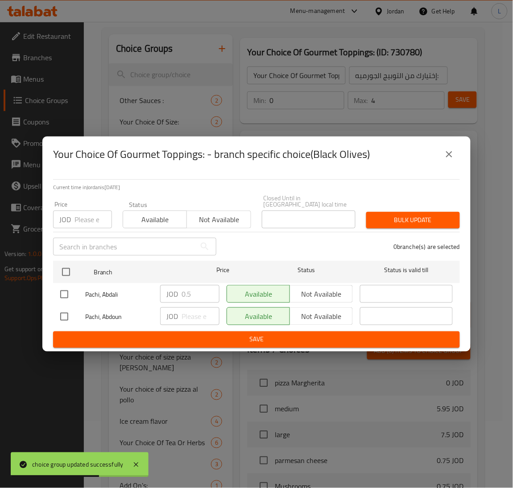
click at [79, 214] on input "number" at bounding box center [93, 220] width 37 height 18
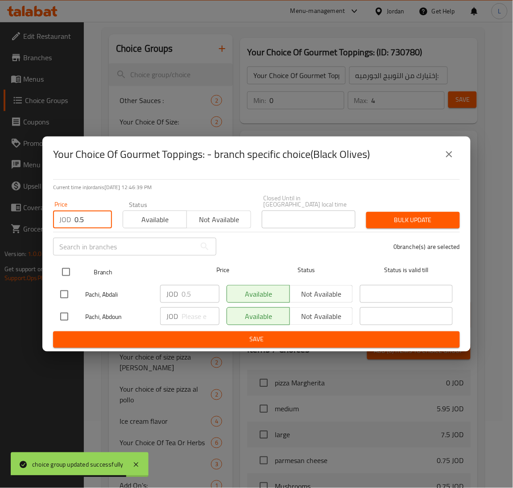
type input "0.5"
click at [67, 270] on input "checkbox" at bounding box center [66, 272] width 19 height 19
checkbox input "true"
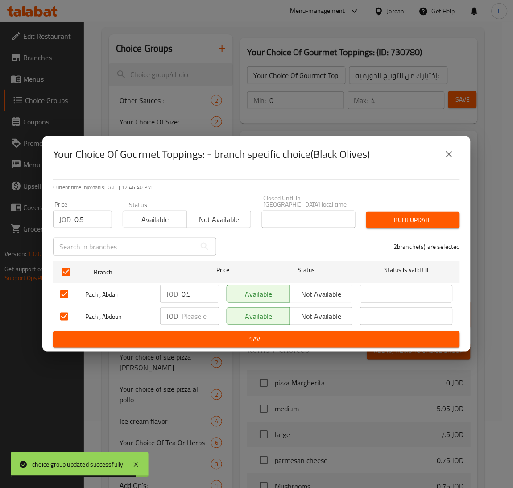
click at [376, 215] on span "Bulk update" at bounding box center [413, 220] width 79 height 11
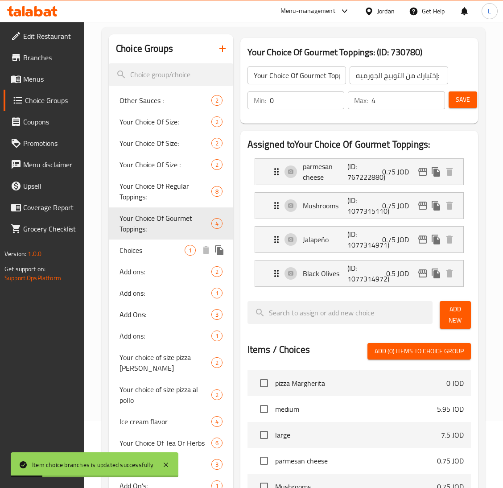
click at [145, 253] on span "Choices" at bounding box center [152, 250] width 65 height 11
type input "Choices"
type input "اضافات"
type input "0"
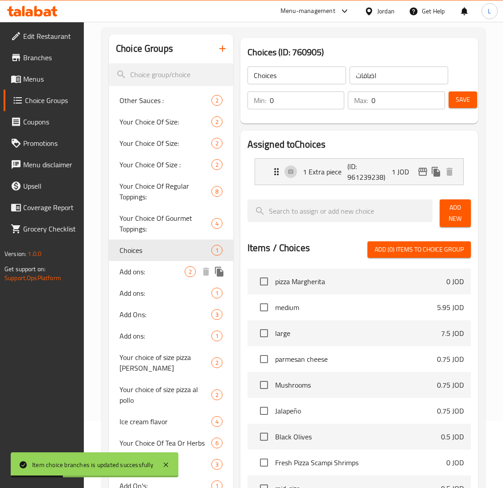
click at [148, 270] on span "Add ons:" at bounding box center [152, 271] width 65 height 11
type input "Add ons:"
type input "2"
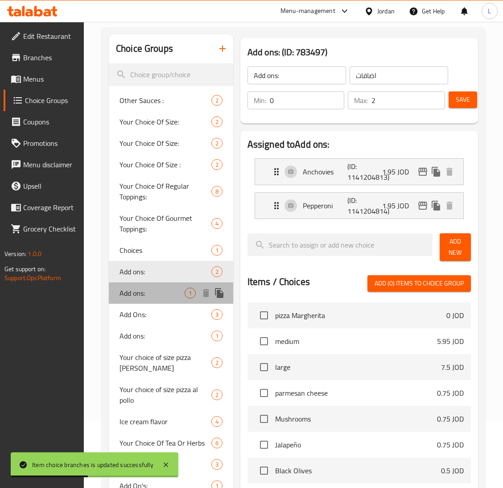
click at [152, 295] on span "Add ons:" at bounding box center [152, 293] width 65 height 11
type input "اضافات اختياريه"
type input "1"
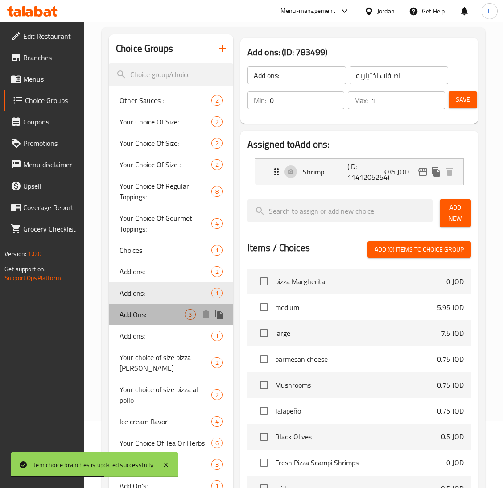
click at [141, 316] on span "Add Ons:" at bounding box center [152, 314] width 65 height 11
type input "Add Ons:"
type input "3"
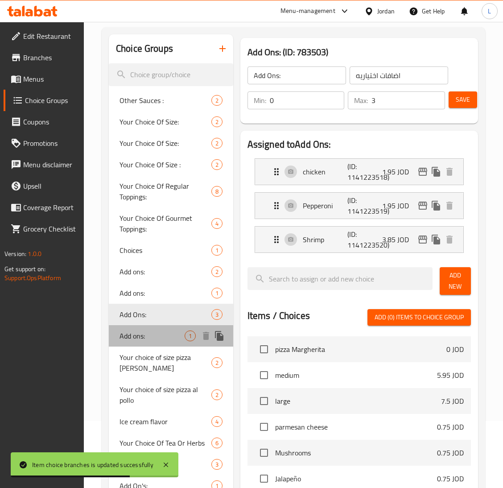
click at [144, 332] on span "Add ons:" at bounding box center [152, 336] width 65 height 11
type input "Add ons:"
type input "1"
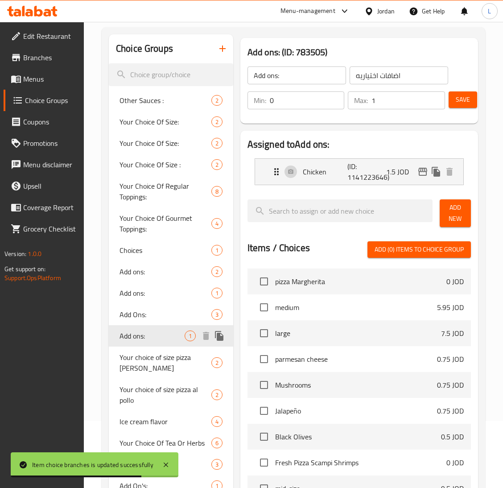
drag, startPoint x: 146, startPoint y: 342, endPoint x: 145, endPoint y: 359, distance: 17.0
click at [146, 351] on div "Other Sauces : 2 Your Choice Of Size: 2 Your Choice Of Size: 2 Your Choice Of S…" at bounding box center [171, 304] width 125 height 428
click at [145, 359] on span "Your choice of size pizza Margherita" at bounding box center [158, 363] width 76 height 21
type input "Your choice of size pizza Margherita"
type input "اختيارك من الحجم"
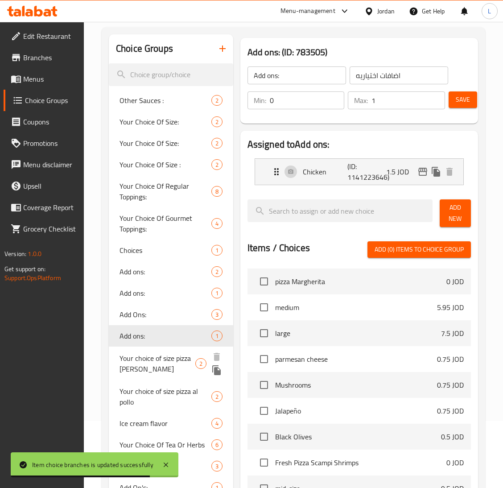
type input "1"
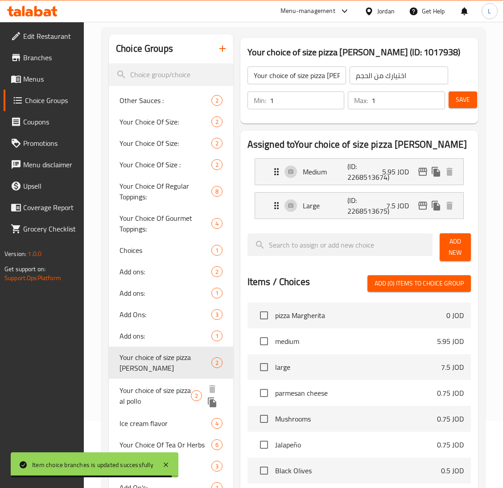
click at [151, 391] on span "Your choice of size pizza al pollo" at bounding box center [155, 395] width 71 height 21
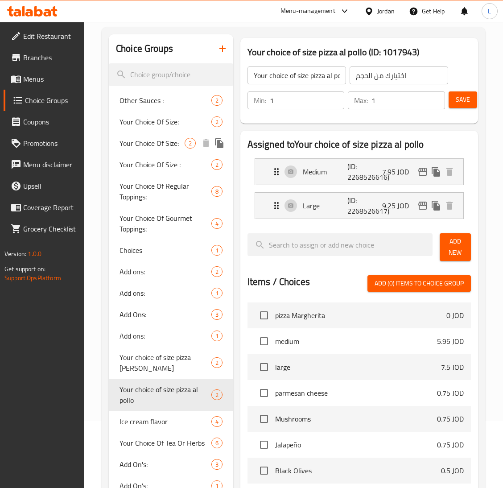
click at [169, 138] on span "Your Choice Of Size:" at bounding box center [152, 143] width 65 height 11
type input "Your Choice Of Size:"
type input "إختيارك من الحجم:"
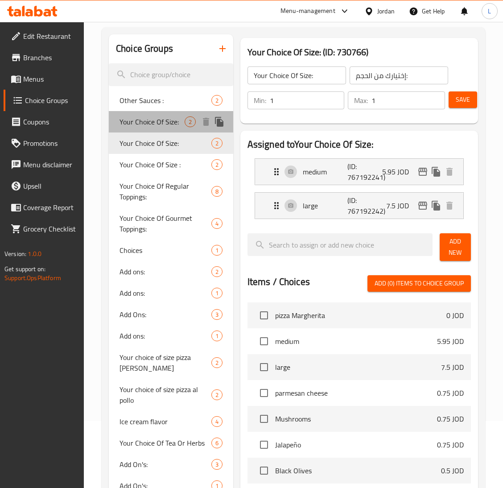
click at [168, 124] on span "Your Choice Of Size:" at bounding box center [152, 121] width 65 height 11
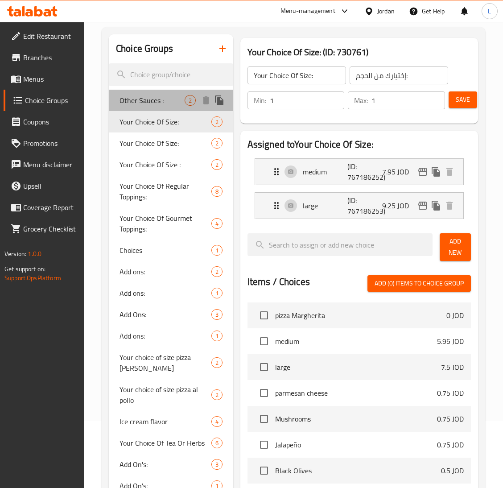
click at [160, 105] on span "Other Sauces :" at bounding box center [152, 100] width 65 height 11
type input "Other Sauces :"
type input "الصوصات الاخري:"
type input "0"
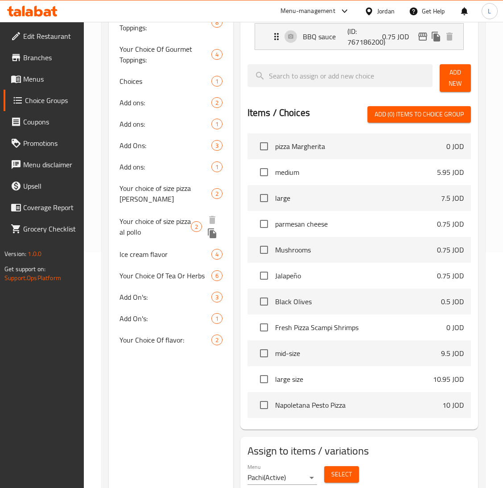
scroll to position [268, 0]
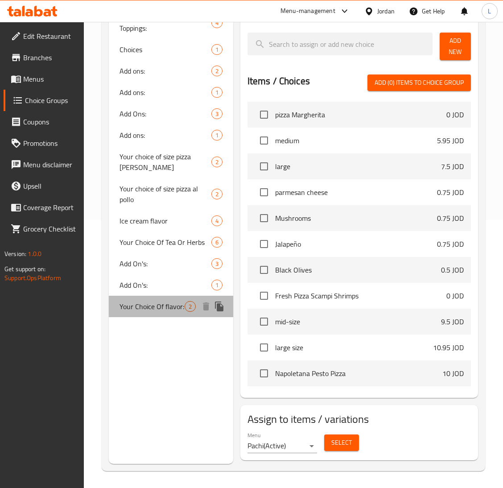
click at [169, 297] on div "Your Choice Of flavor: 2" at bounding box center [171, 306] width 125 height 21
type input "Your Choice Of flavor:"
type input "إختيارك من النكهة:"
type input "1"
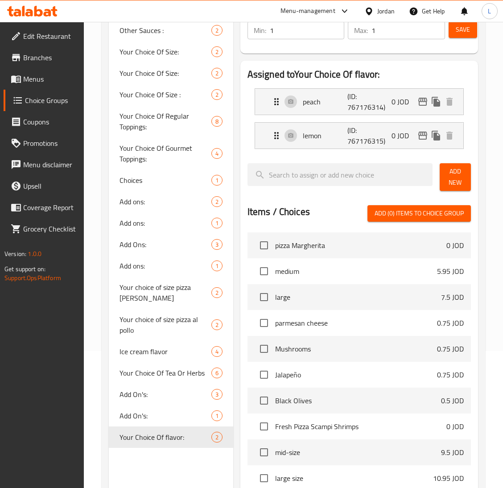
scroll to position [134, 0]
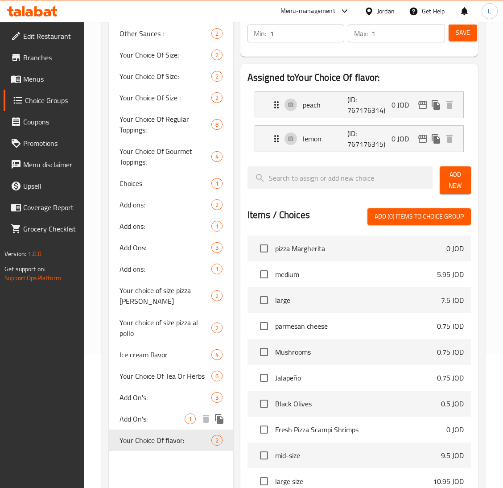
click at [141, 423] on span "Add On's:" at bounding box center [152, 419] width 65 height 11
type input "Add On's:"
type input "الإضافات:"
type input "0"
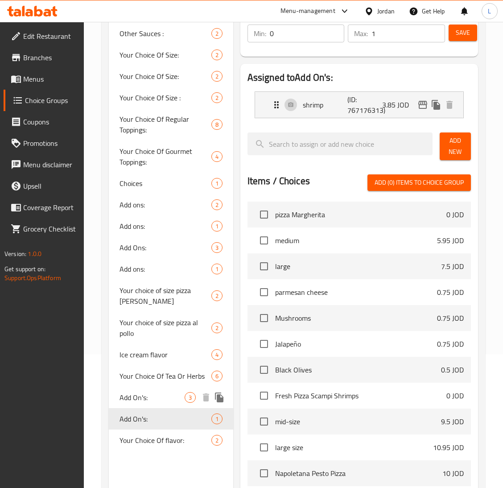
click at [149, 391] on div "Add On's: 3" at bounding box center [171, 397] width 125 height 21
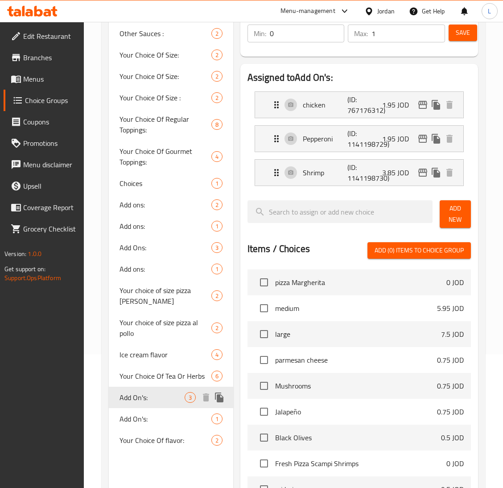
type input "3"
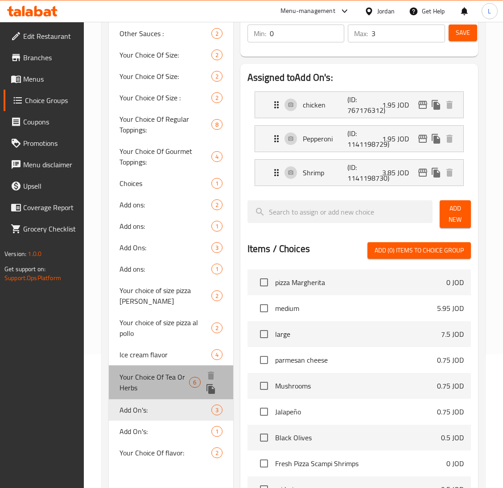
click at [146, 376] on span "Your Choice Of Tea Or Herbs" at bounding box center [155, 382] width 70 height 21
type input "Your Choice Of Tea Or Herbs"
type input "اختيارك من الشاي أو الأعشاب"
type input "1"
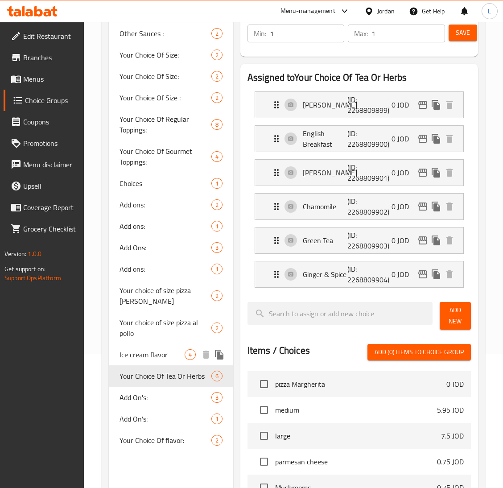
click at [141, 359] on span "Ice cream flavor" at bounding box center [152, 354] width 65 height 11
type input "Ice cream flavor"
type input "اختيارك من النكهة"
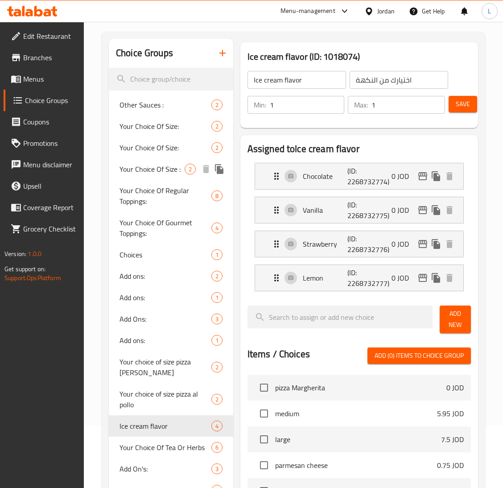
scroll to position [0, 0]
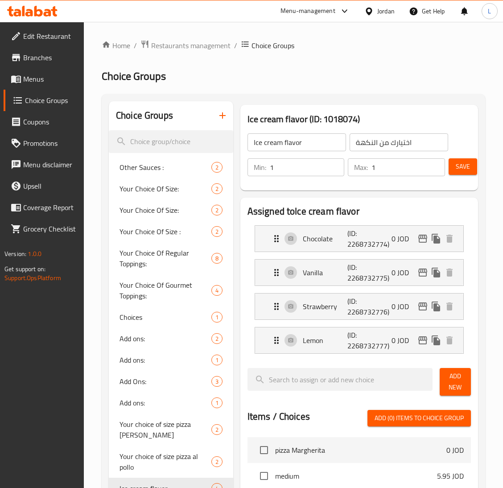
click at [398, 68] on div "Home / Restaurants management / Choice Groups Choice Groups Choice Groups Other…" at bounding box center [294, 423] width 384 height 767
click at [44, 17] on div at bounding box center [32, 11] width 65 height 18
click at [44, 6] on icon at bounding box center [32, 11] width 50 height 11
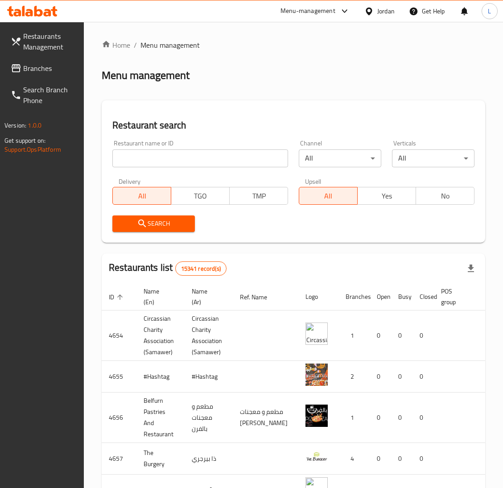
click at [194, 155] on input "search" at bounding box center [200, 159] width 176 height 18
paste input "700625"
type input "700625"
click at [26, 68] on span "Branches" at bounding box center [50, 68] width 54 height 11
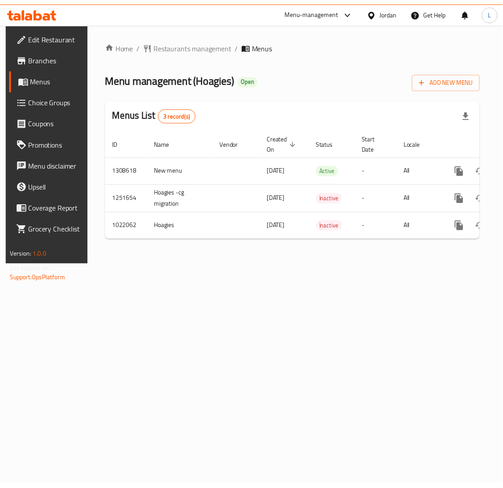
scroll to position [0, 50]
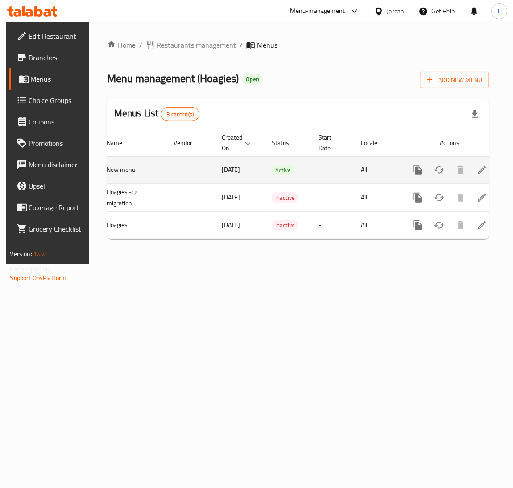
click at [478, 171] on icon "enhanced table" at bounding box center [482, 170] width 8 height 8
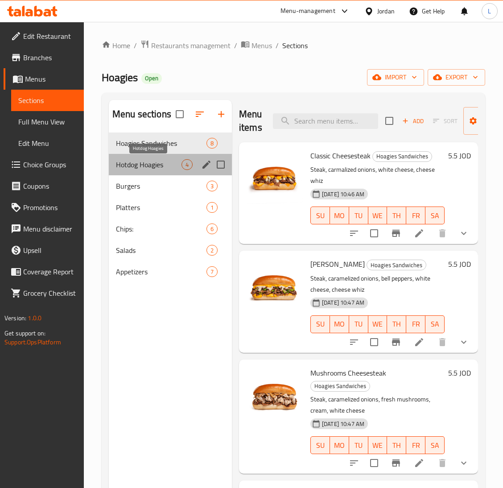
click at [130, 167] on span "Hotdog Hoagies" at bounding box center [149, 164] width 66 height 11
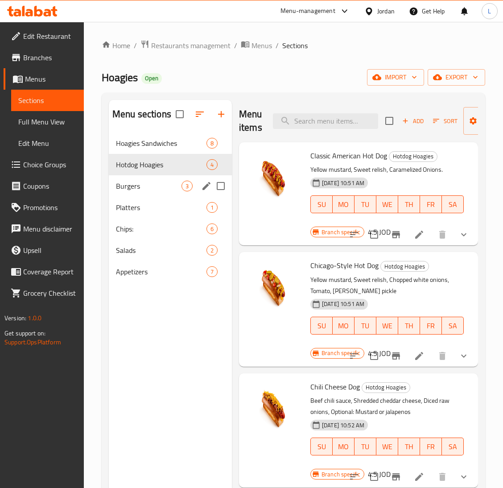
click at [128, 180] on div "Burgers 3" at bounding box center [170, 185] width 123 height 21
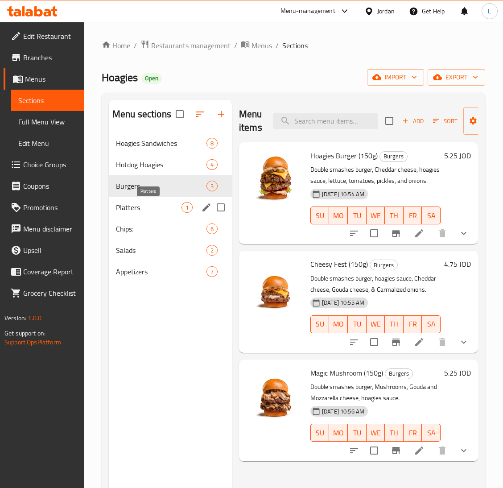
click at [128, 202] on span "Platters" at bounding box center [149, 207] width 66 height 11
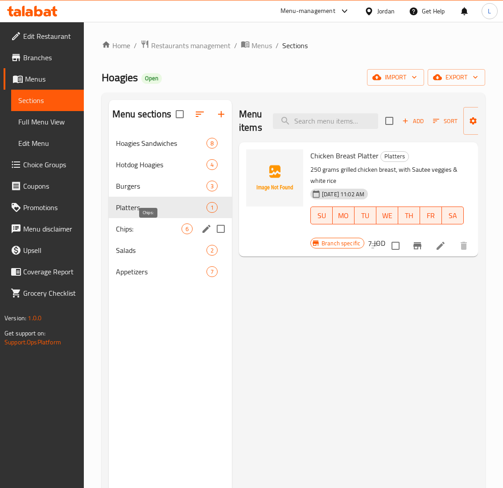
drag, startPoint x: 132, startPoint y: 227, endPoint x: 128, endPoint y: 233, distance: 7.0
click at [132, 228] on span "Chips:" at bounding box center [149, 229] width 66 height 11
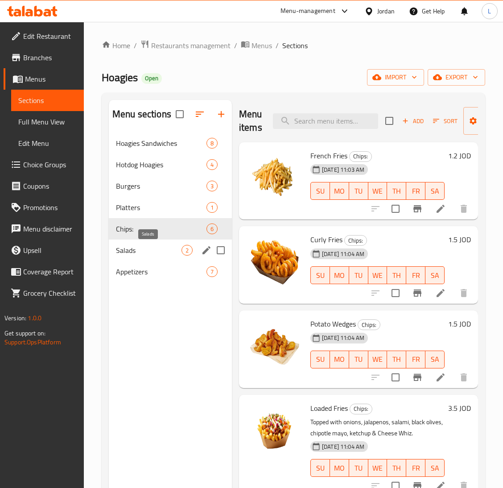
click at [127, 250] on span "Salads" at bounding box center [149, 250] width 66 height 11
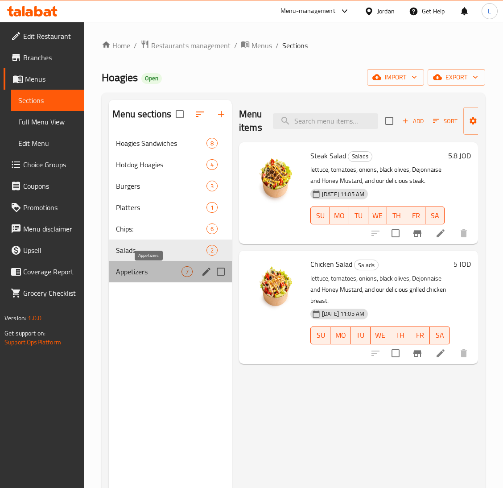
click at [132, 269] on span "Appetizers" at bounding box center [149, 271] width 66 height 11
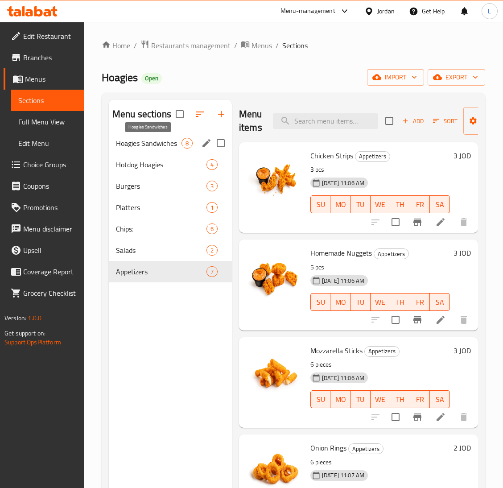
click at [137, 143] on span "Hoagies Sandwiches" at bounding box center [149, 143] width 66 height 11
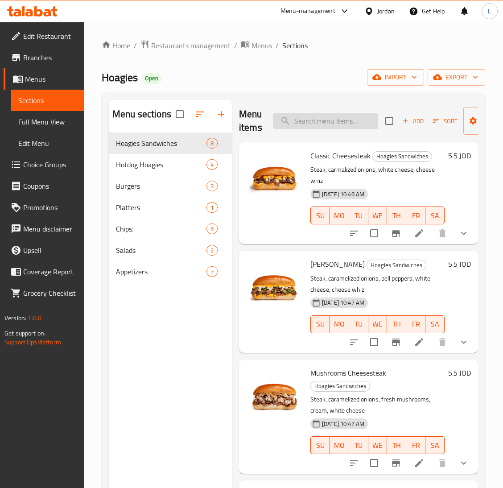
click at [317, 118] on input "search" at bounding box center [325, 121] width 105 height 16
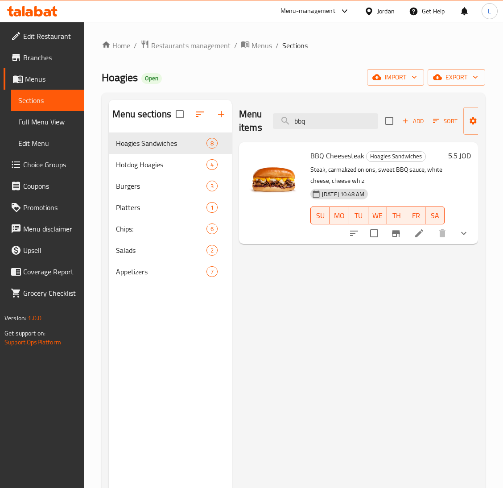
type input "bbq"
